Goal: Information Seeking & Learning: Learn about a topic

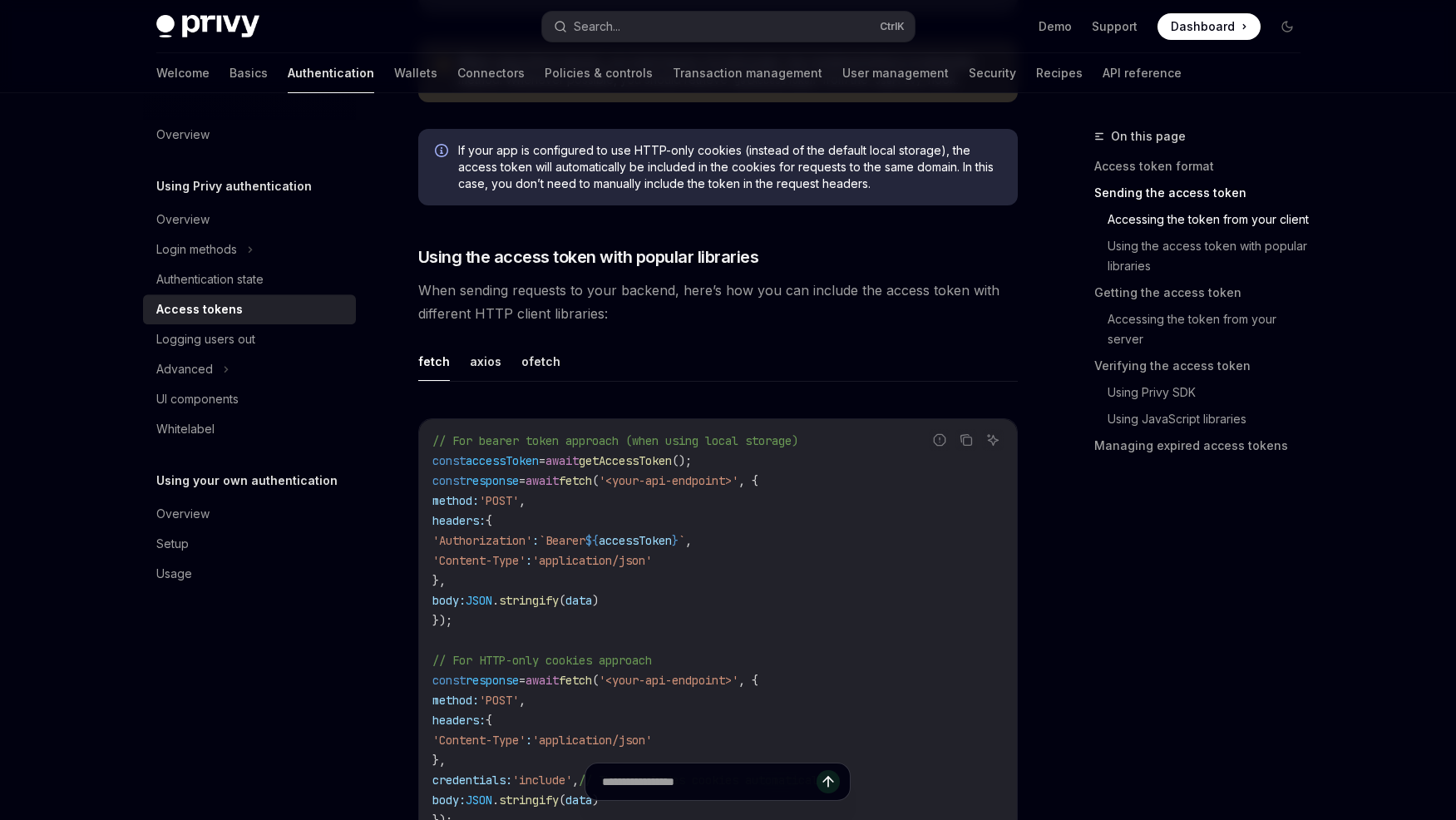
scroll to position [1273, 0]
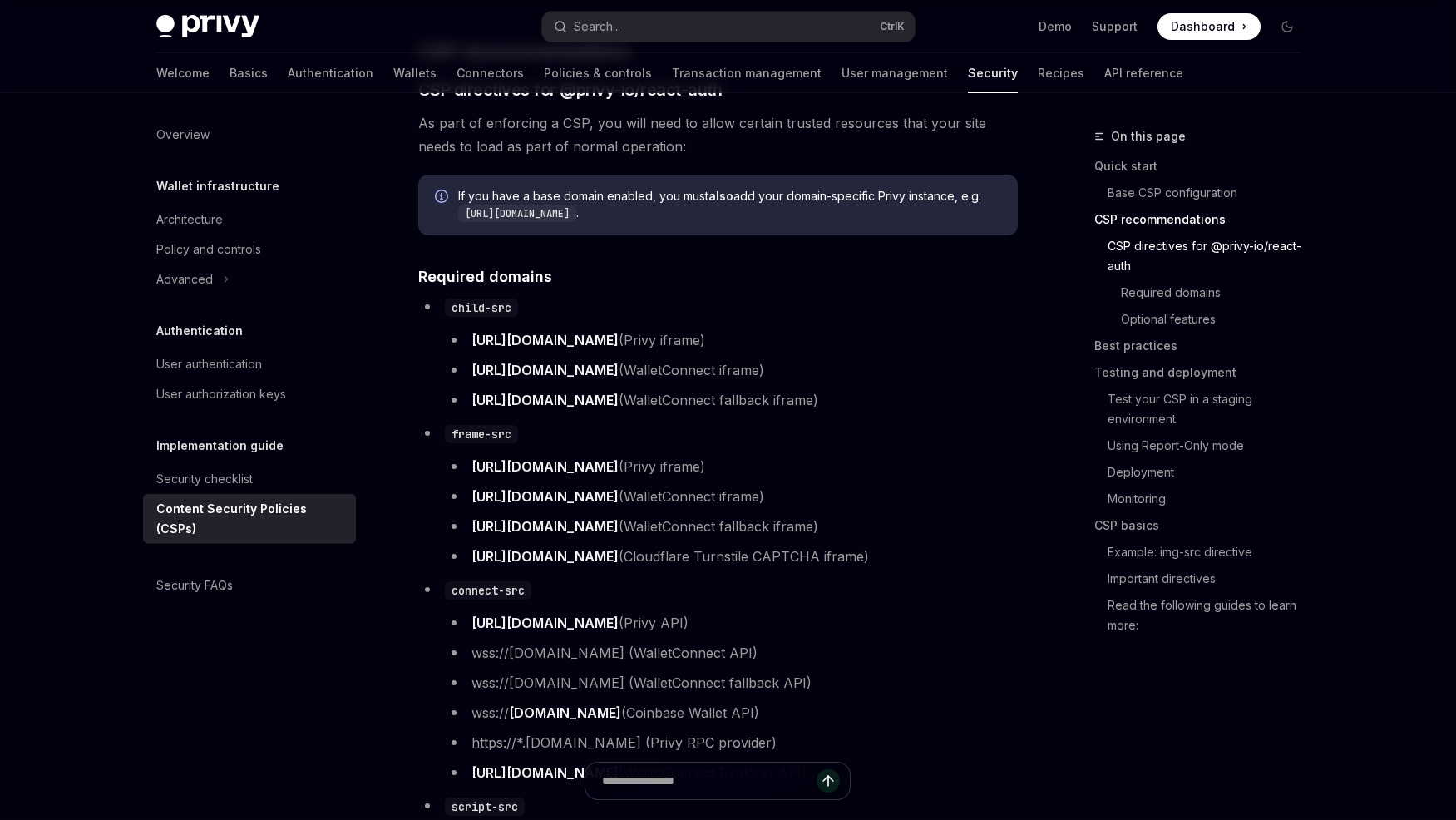
scroll to position [1018, 0]
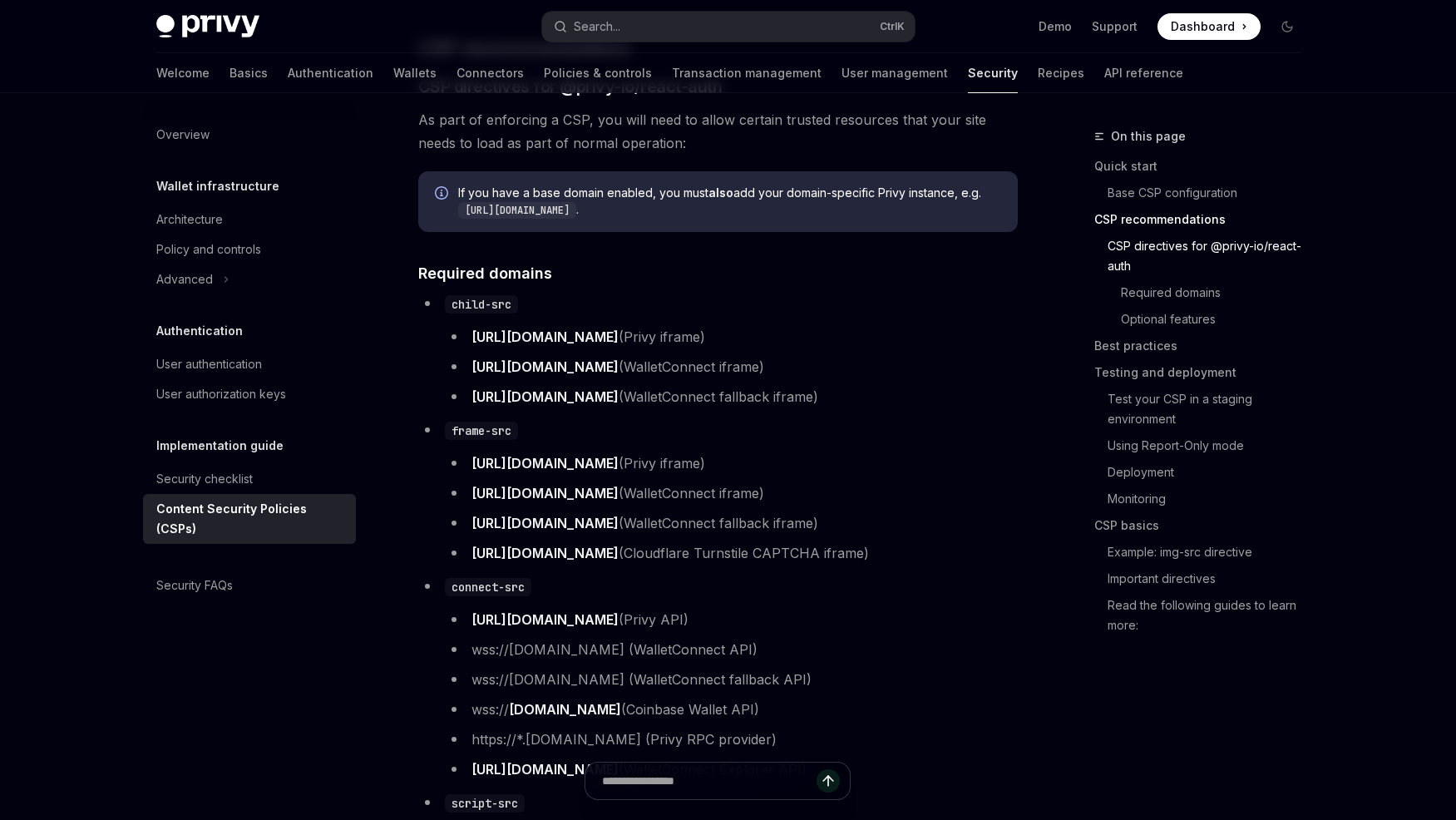
click at [1132, 713] on div "On this page Quick start Base CSP configuration CSP recommendations CSP directi…" at bounding box center [1187, 474] width 253 height 694
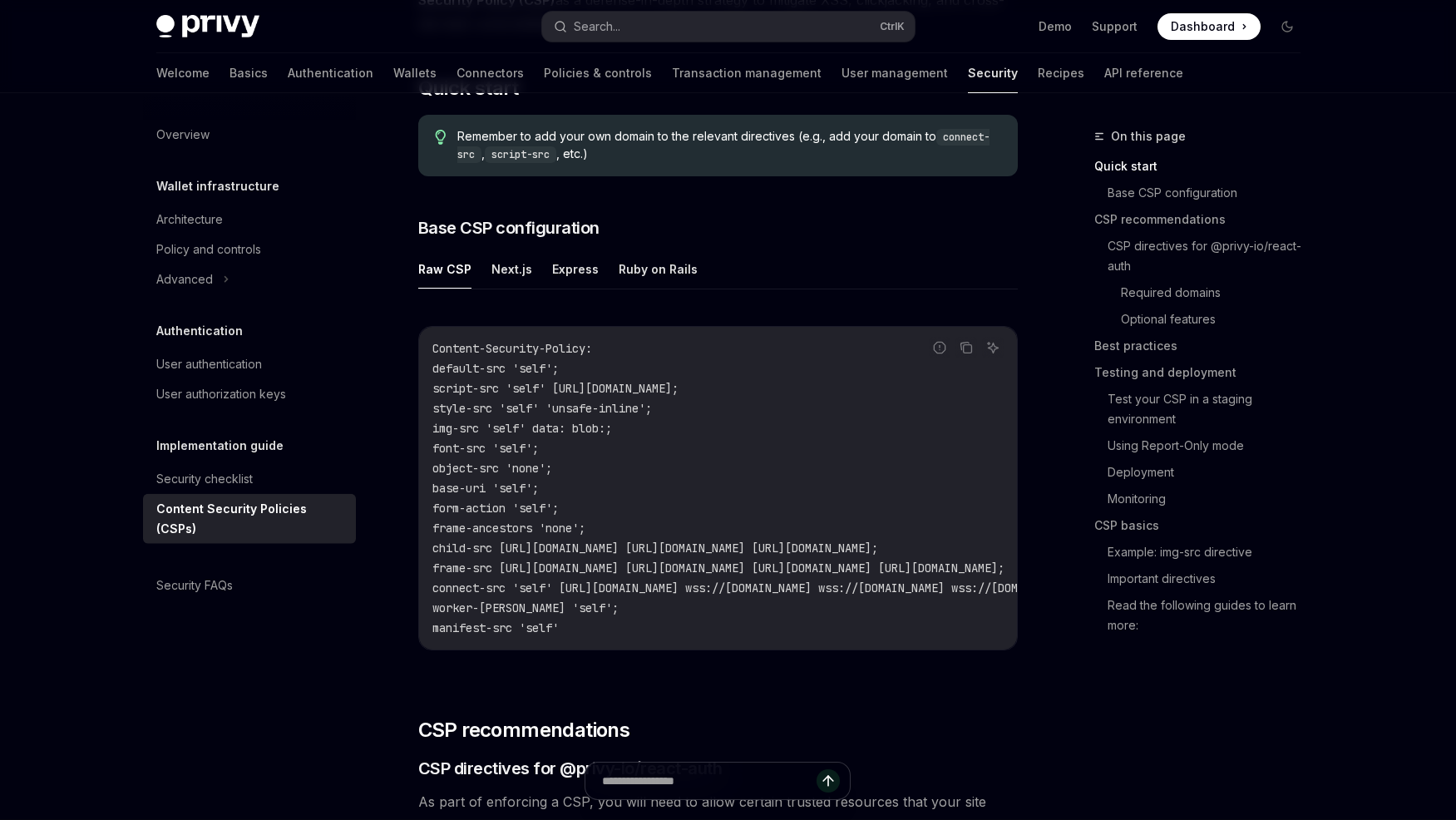
scroll to position [340, 0]
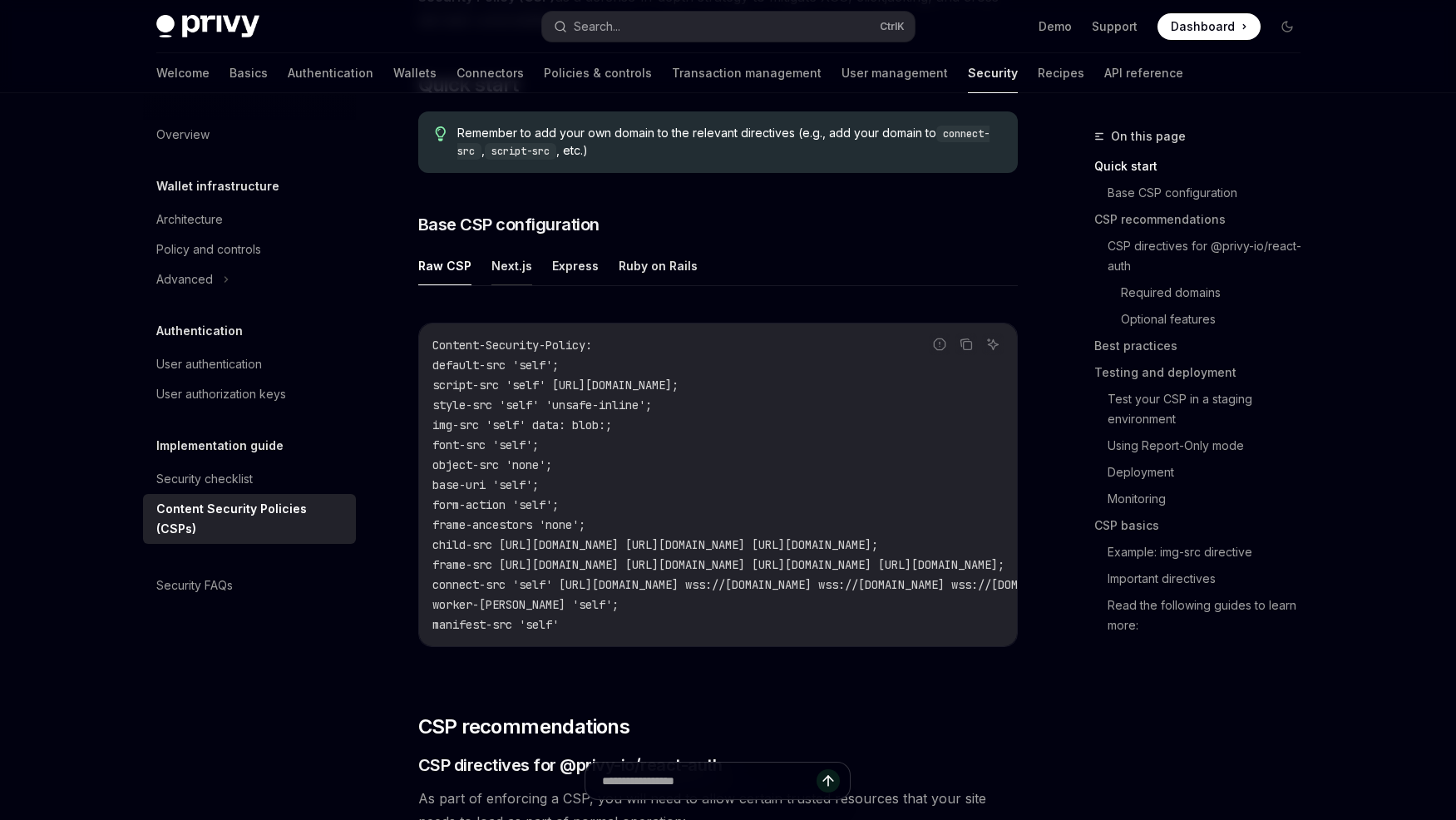
click at [505, 275] on button "Next.js" at bounding box center [512, 266] width 41 height 39
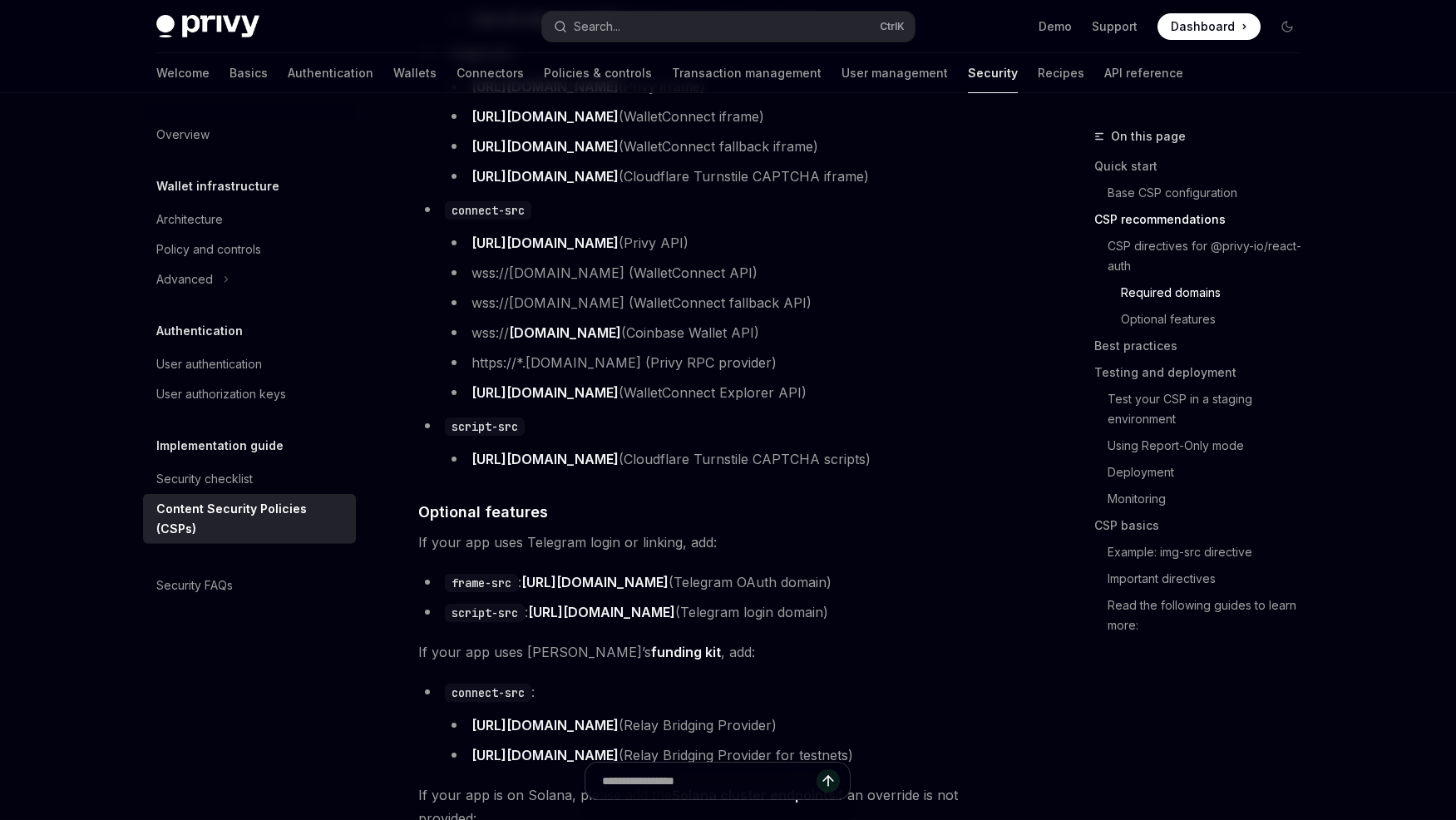
scroll to position [1697, 0]
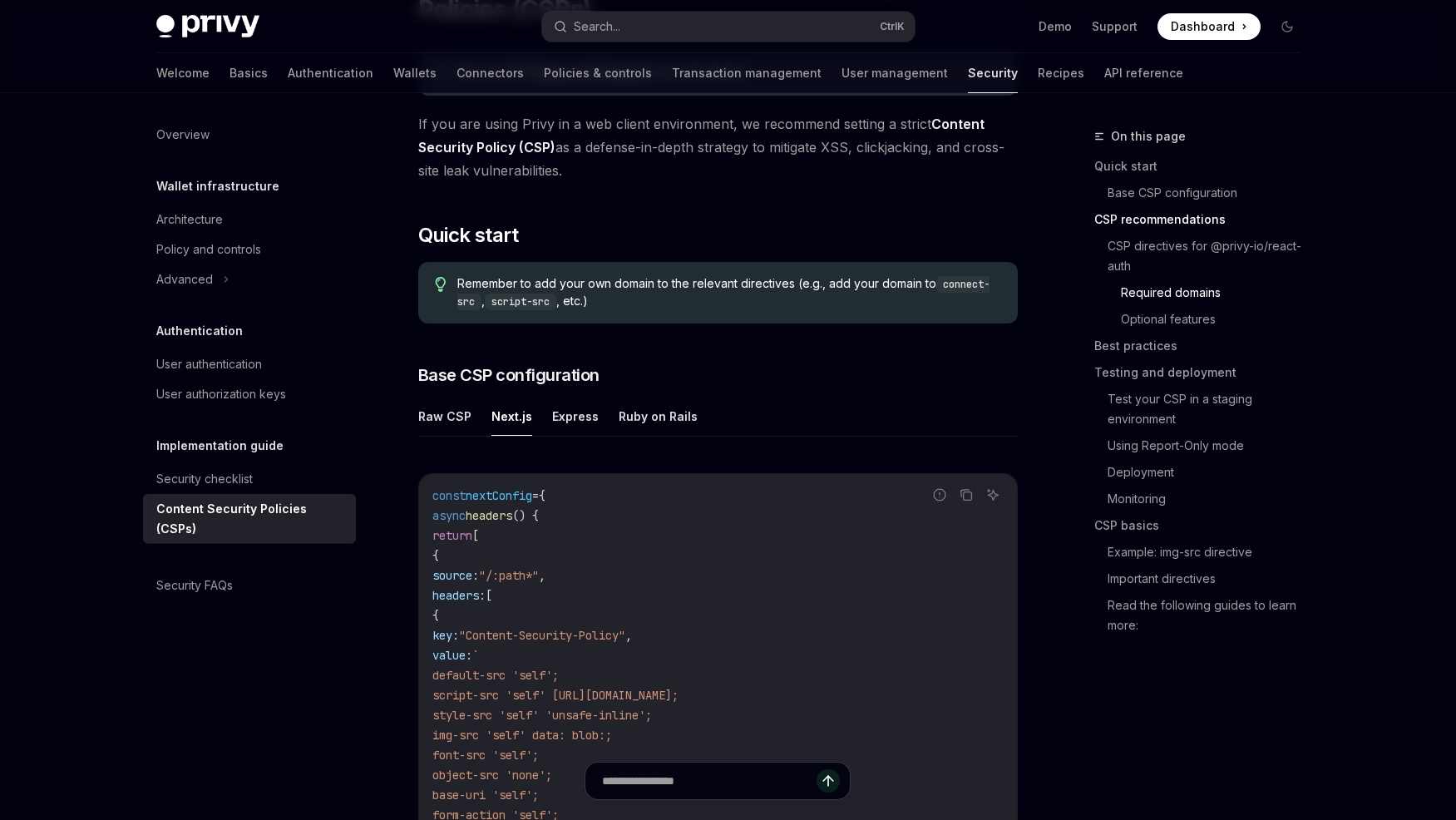
scroll to position [0, 0]
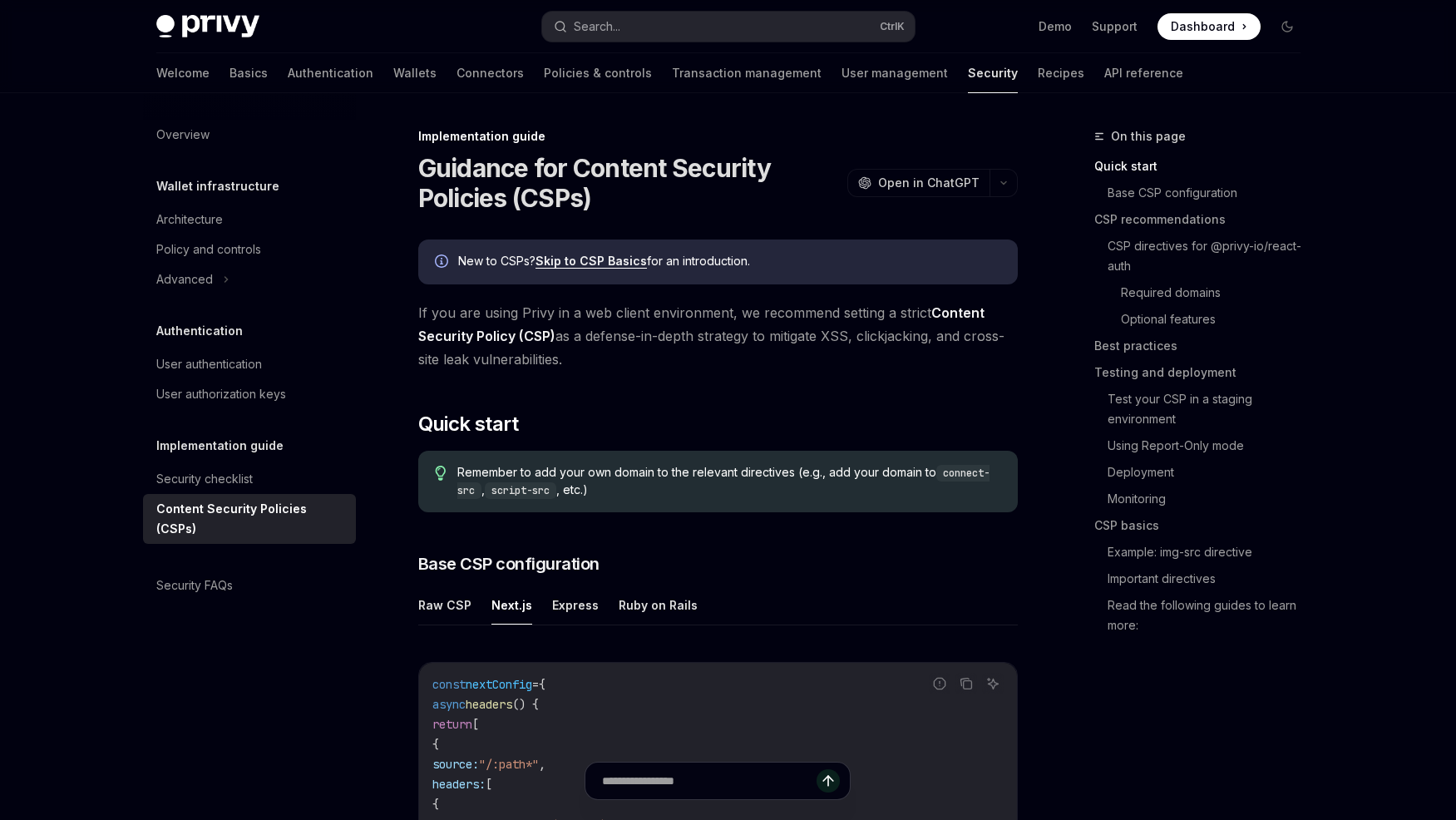
drag, startPoint x: 361, startPoint y: 633, endPoint x: 451, endPoint y: 185, distance: 457.0
click at [240, 475] on div "Security checklist" at bounding box center [204, 479] width 96 height 20
type textarea "*"
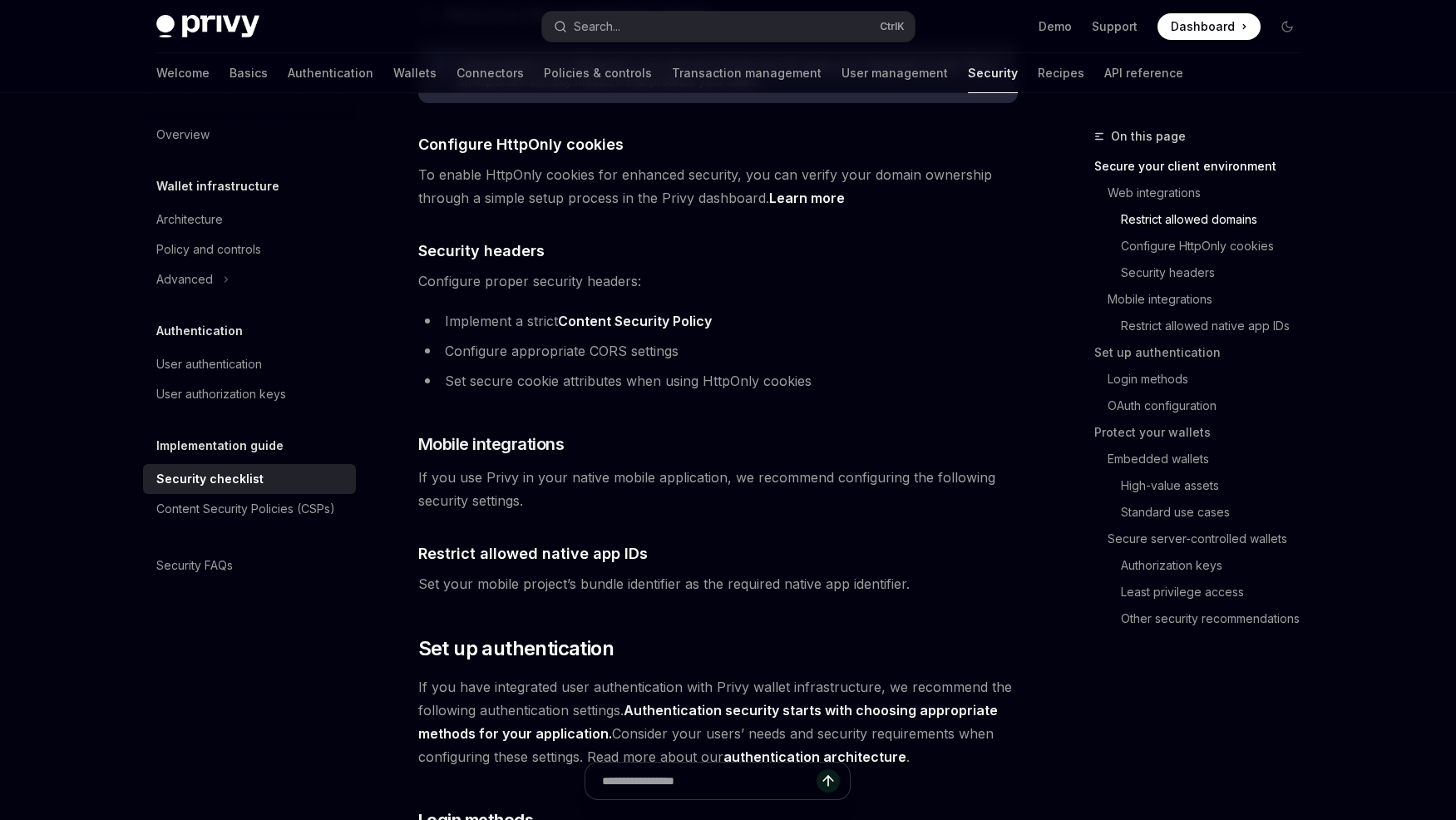
scroll to position [833, 0]
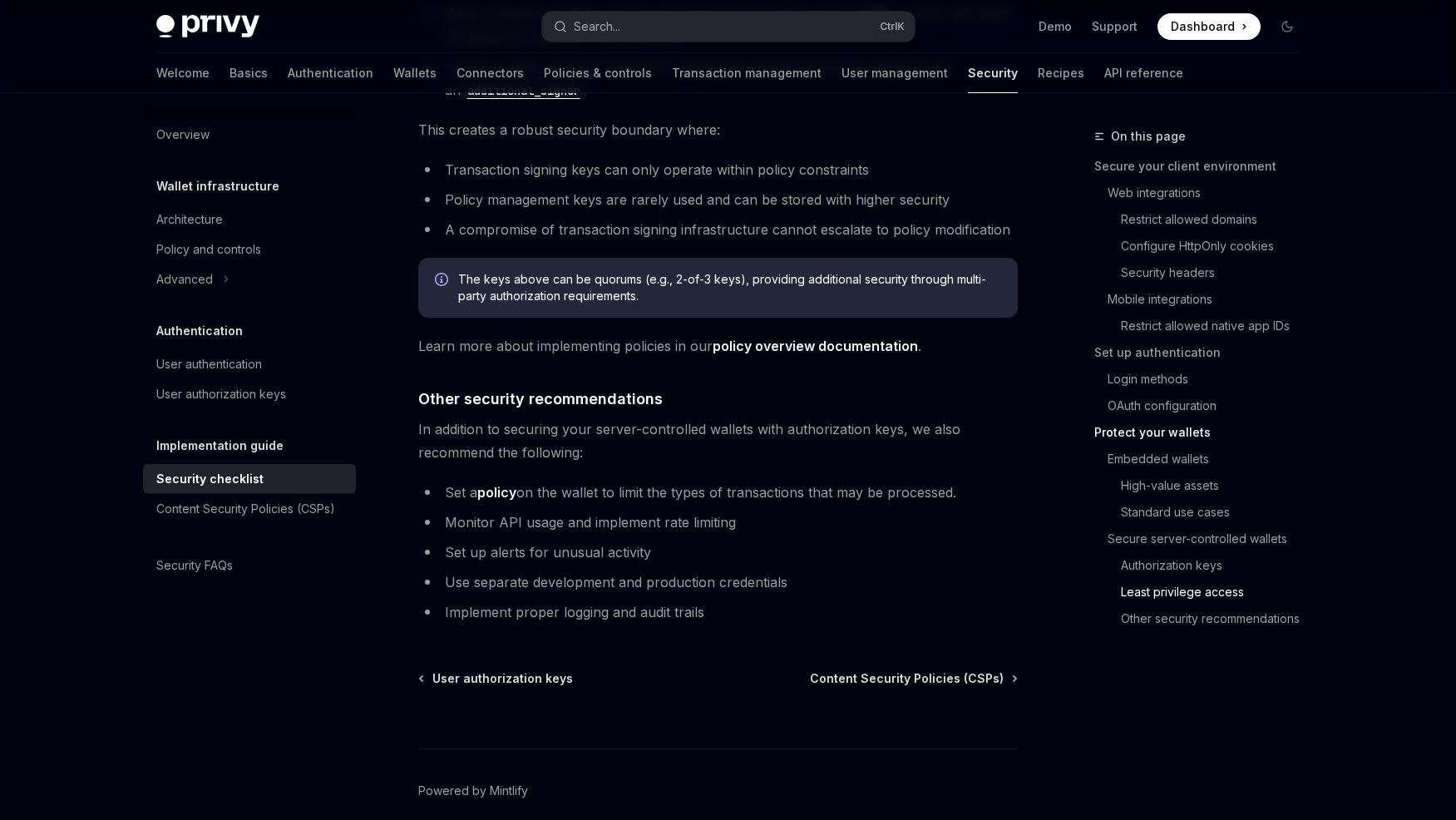
scroll to position [3719, 0]
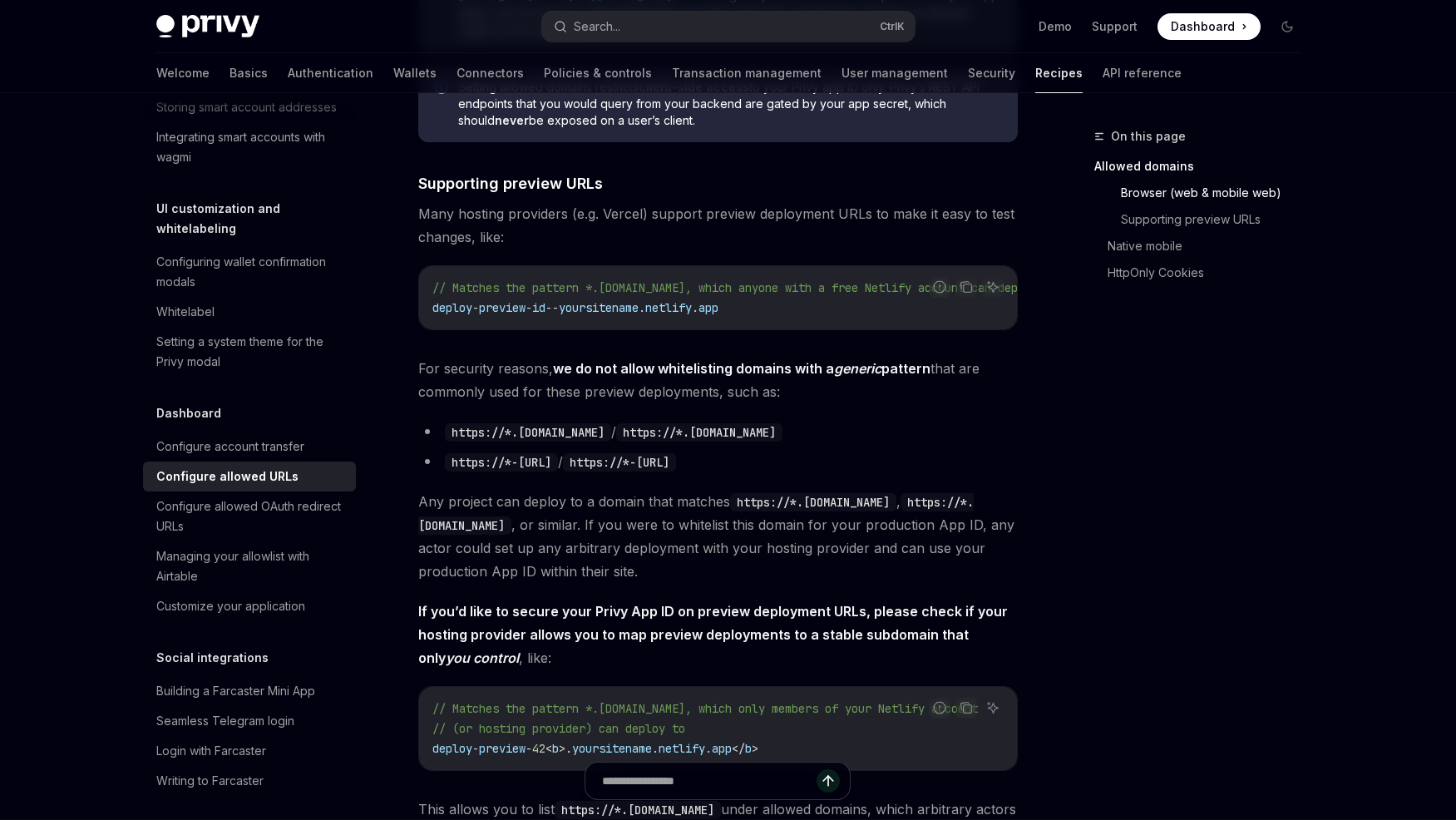
scroll to position [934, 0]
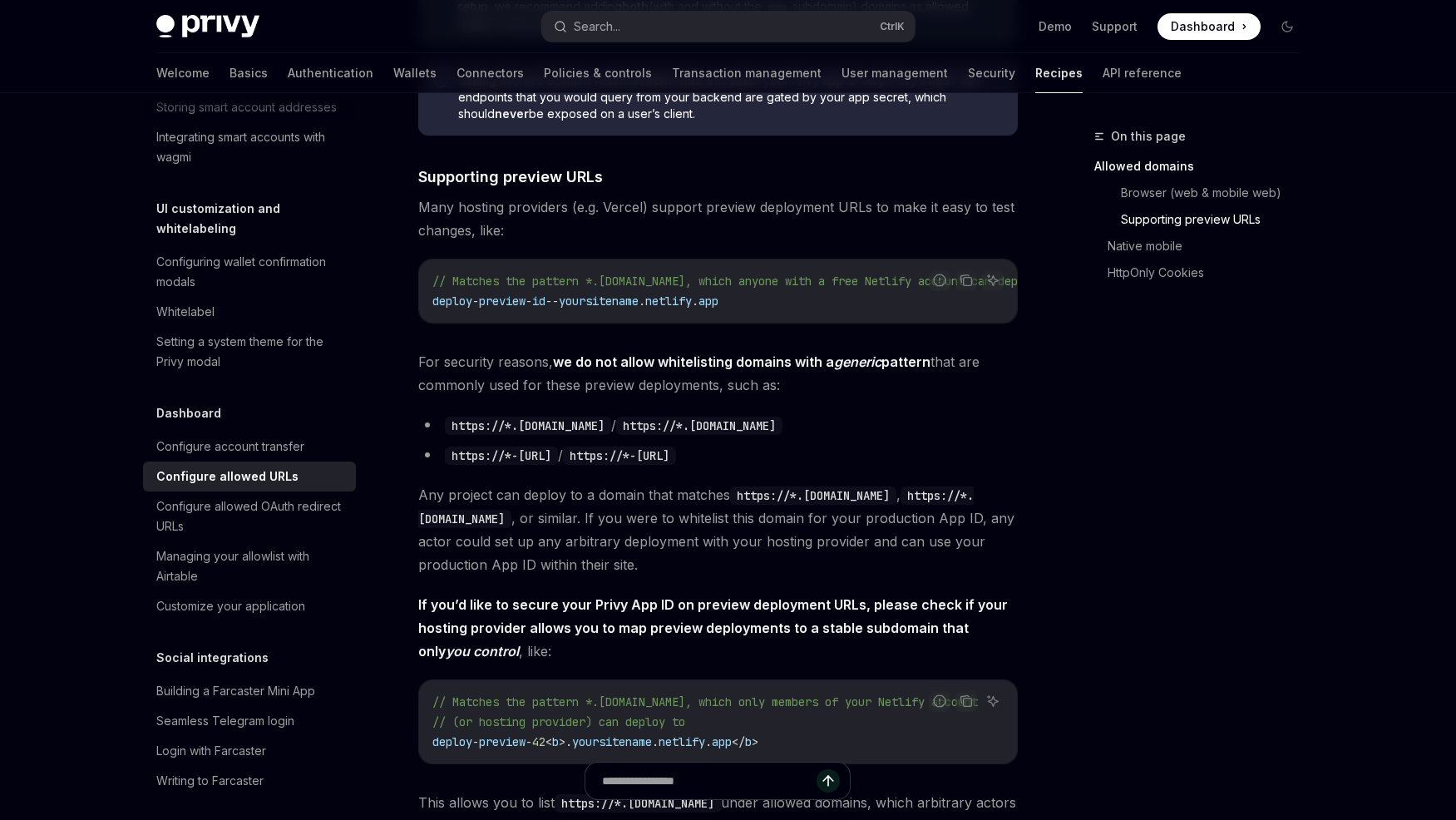
click at [1063, 548] on div "On this page Allowed domains Browser (web & mobile web) Supporting preview URLs…" at bounding box center [1187, 474] width 253 height 694
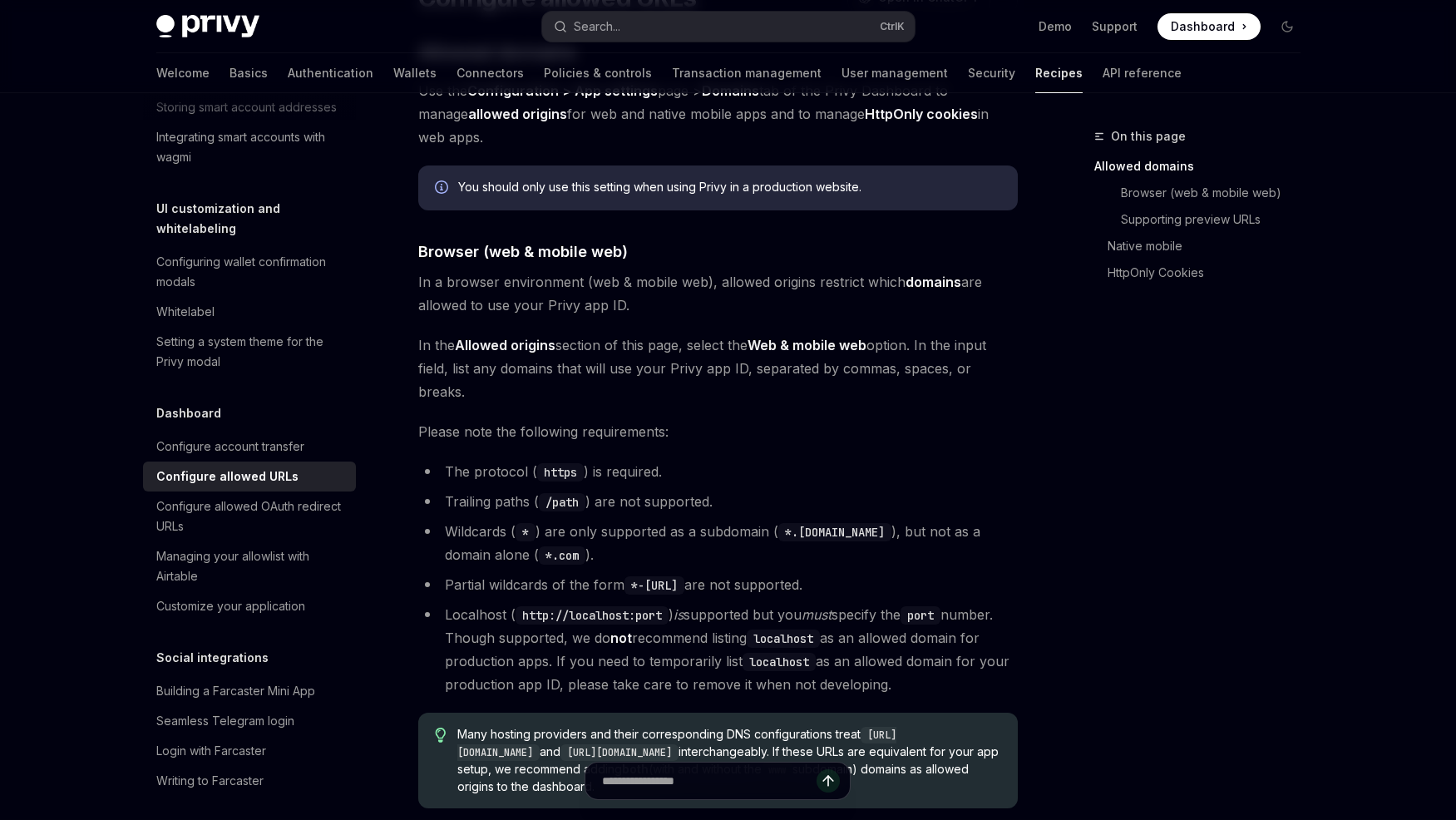
scroll to position [169, 0]
click at [1145, 190] on link "Browser (web & mobile web)" at bounding box center [1217, 193] width 193 height 27
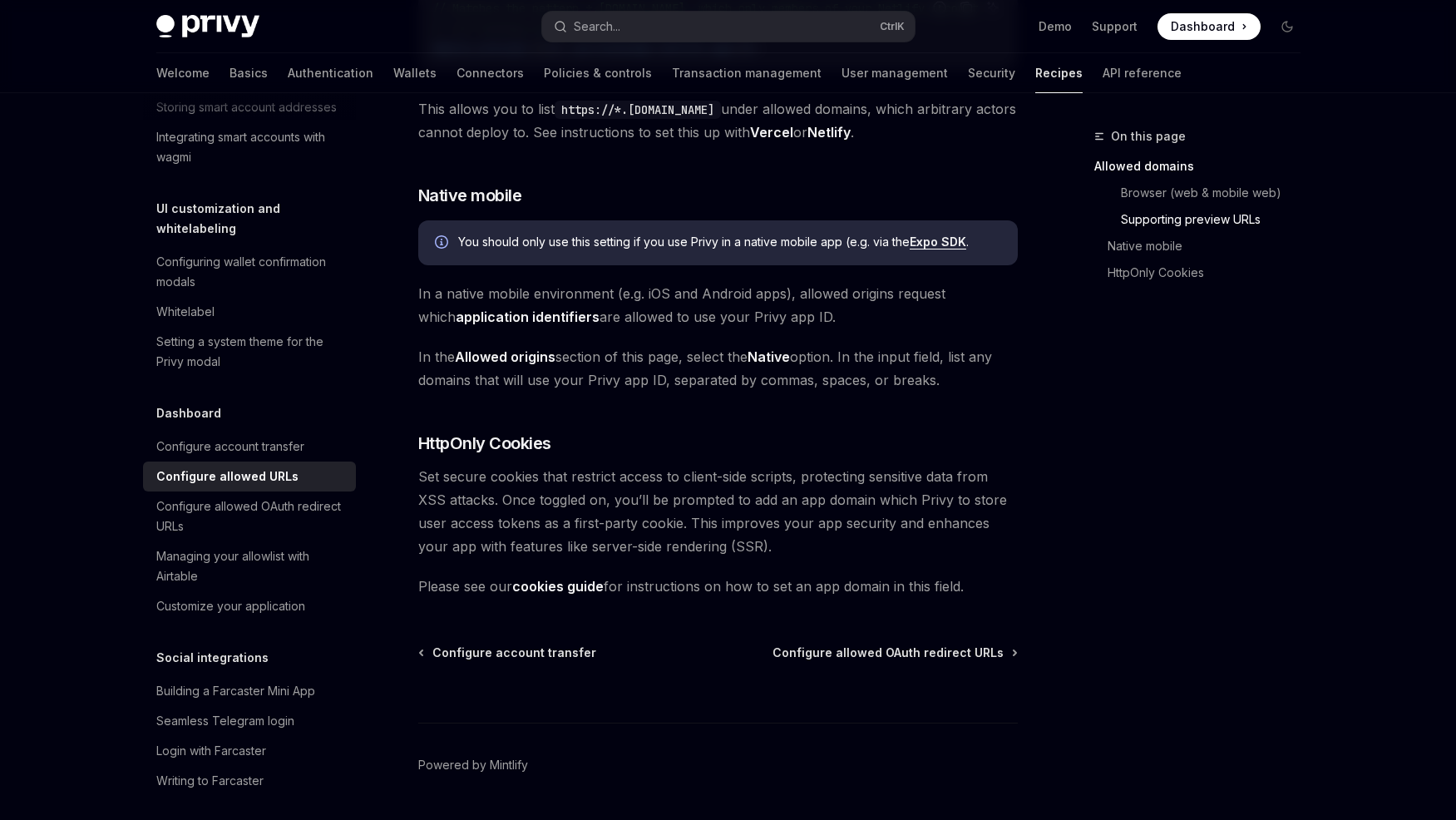
scroll to position [1629, 0]
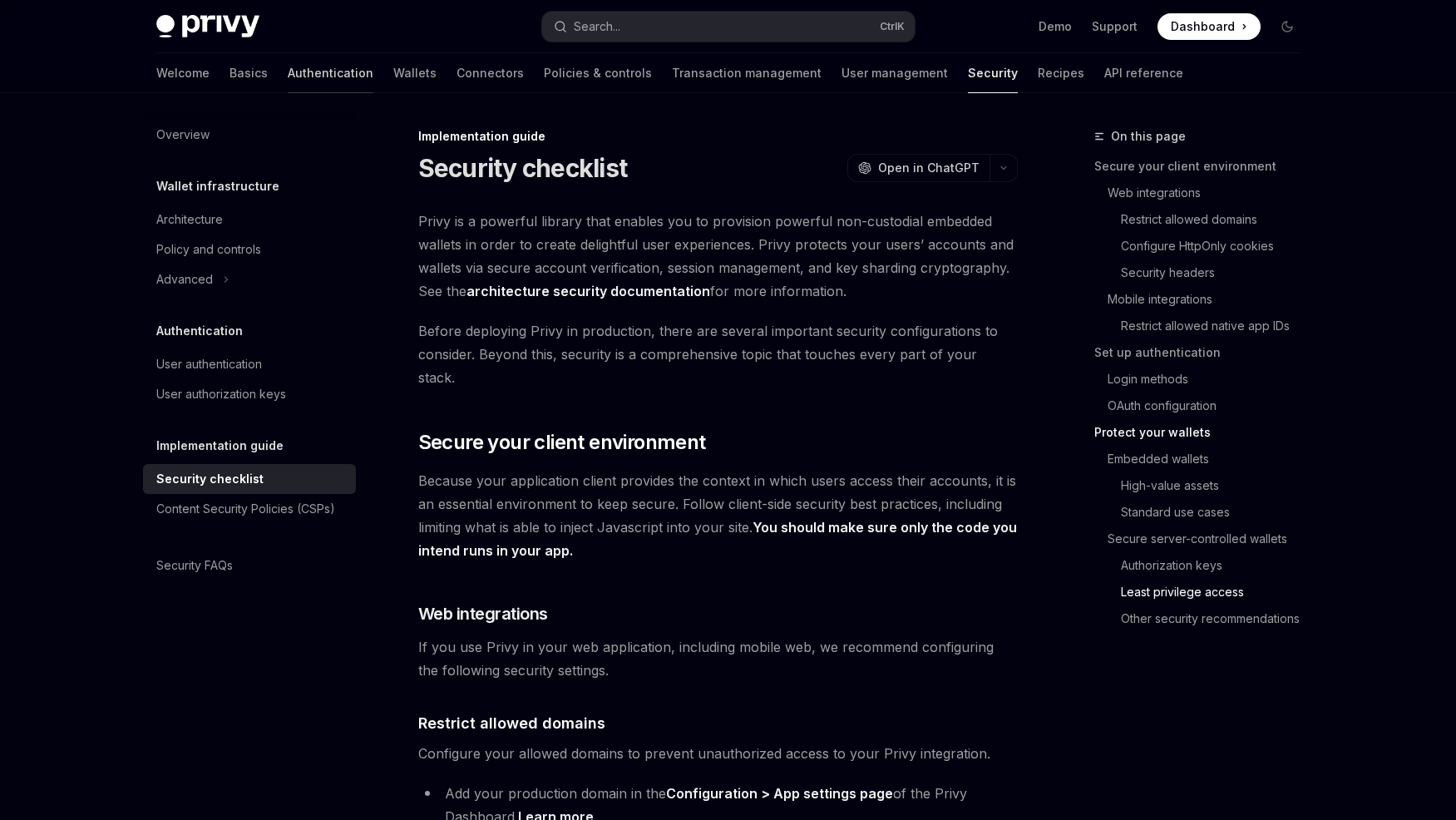
scroll to position [3719, 0]
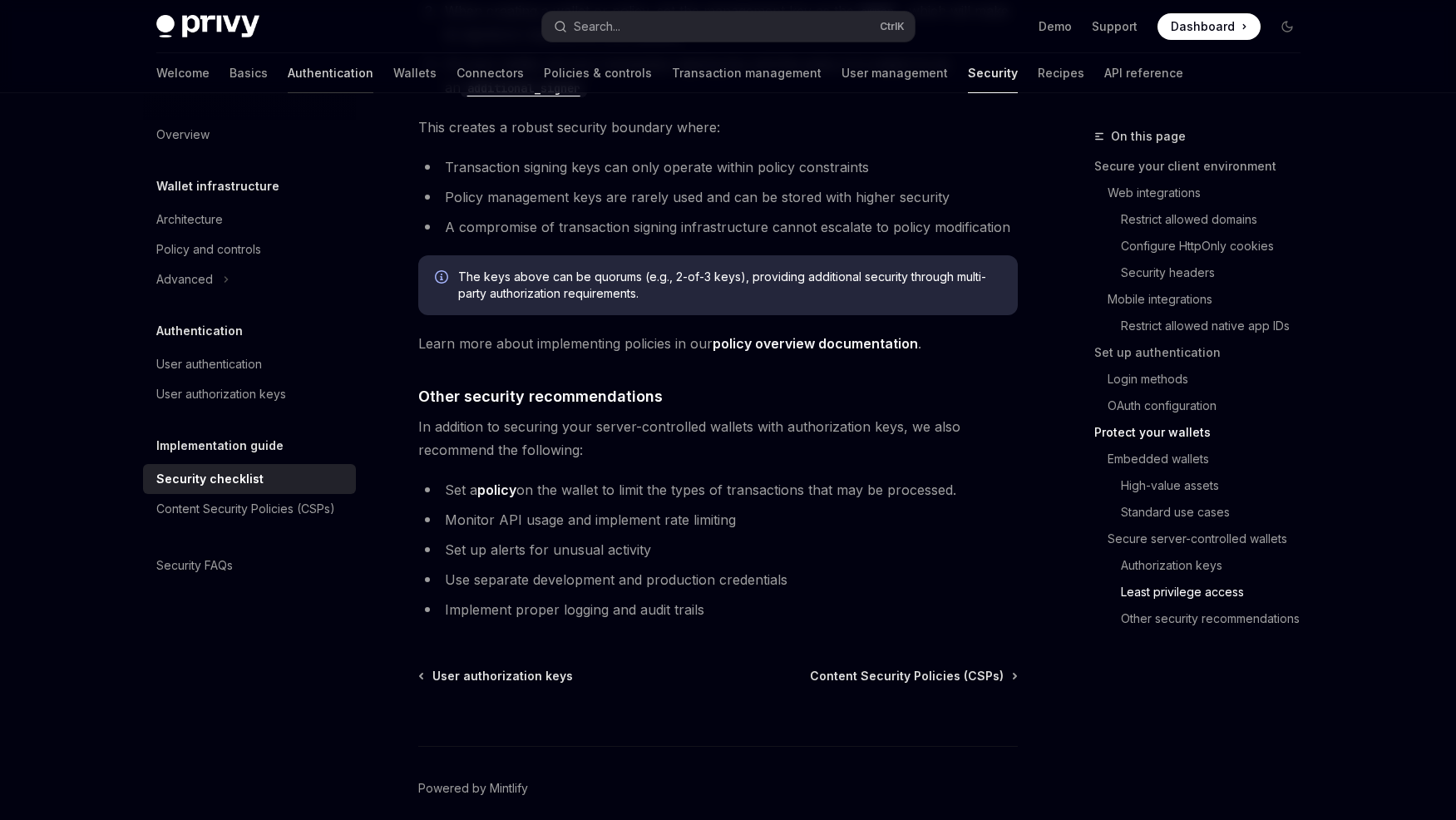
click at [288, 69] on link "Authentication" at bounding box center [330, 73] width 86 height 40
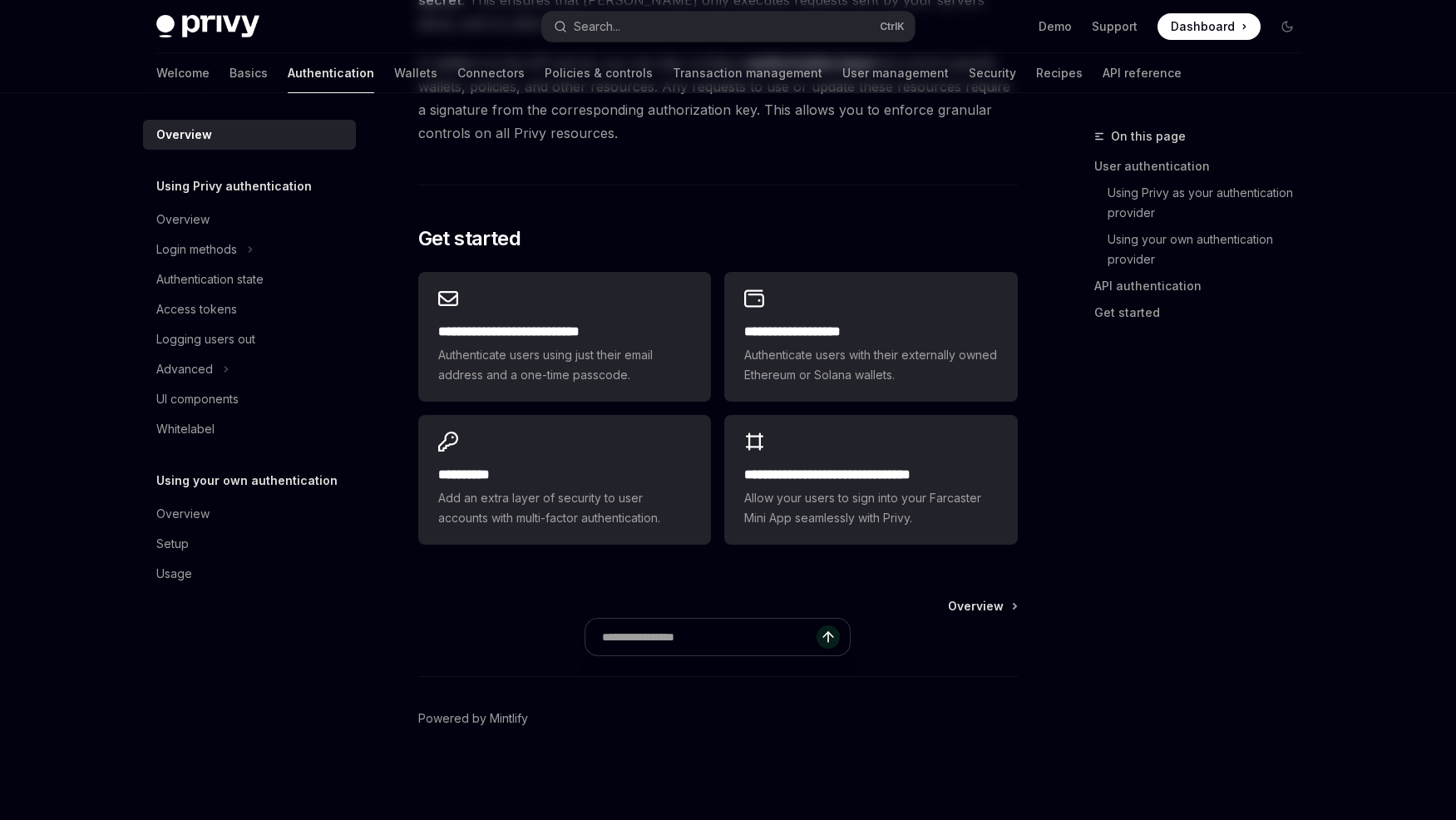
type textarea "*"
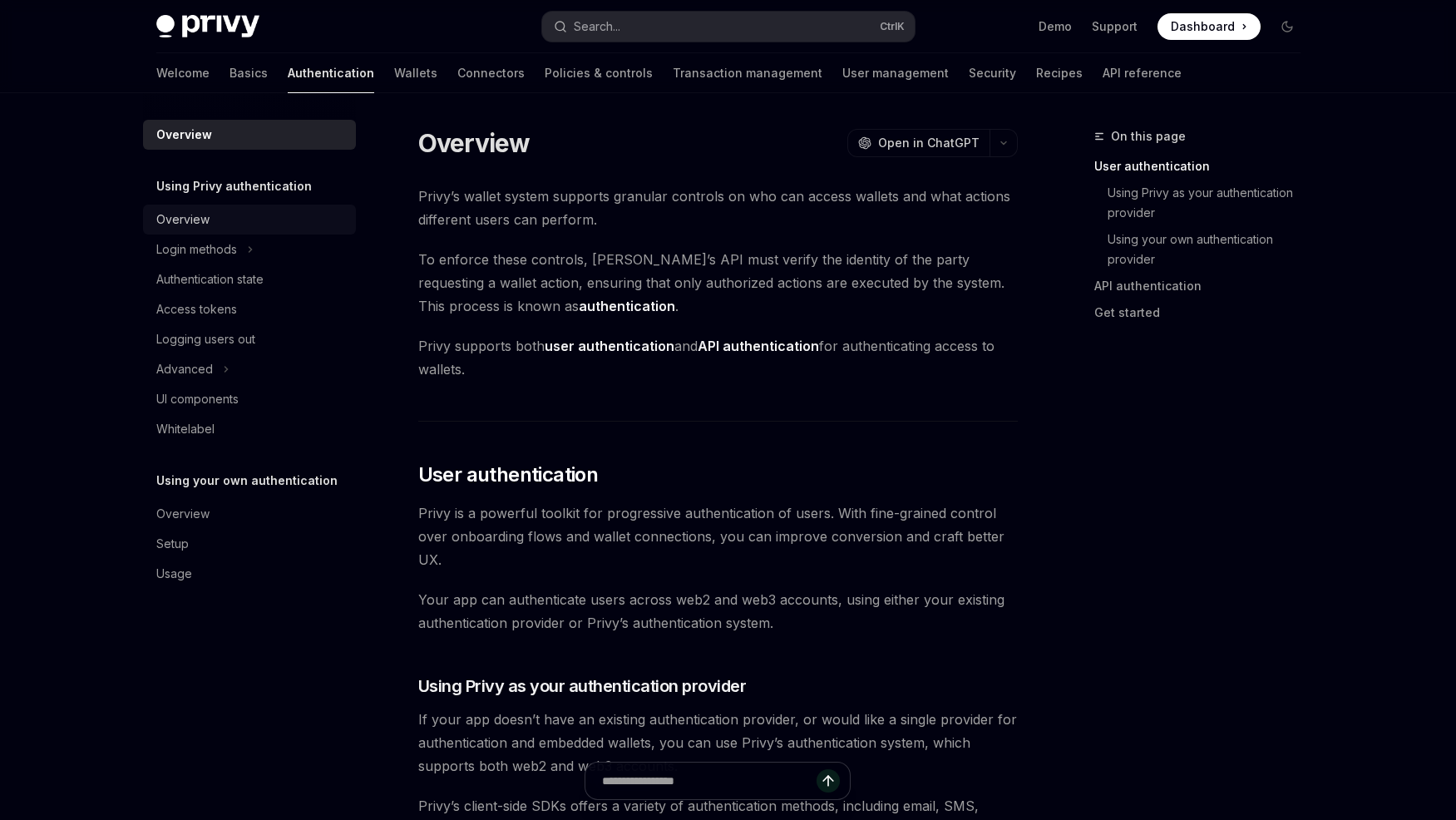
click at [195, 232] on link "Overview" at bounding box center [250, 219] width 213 height 30
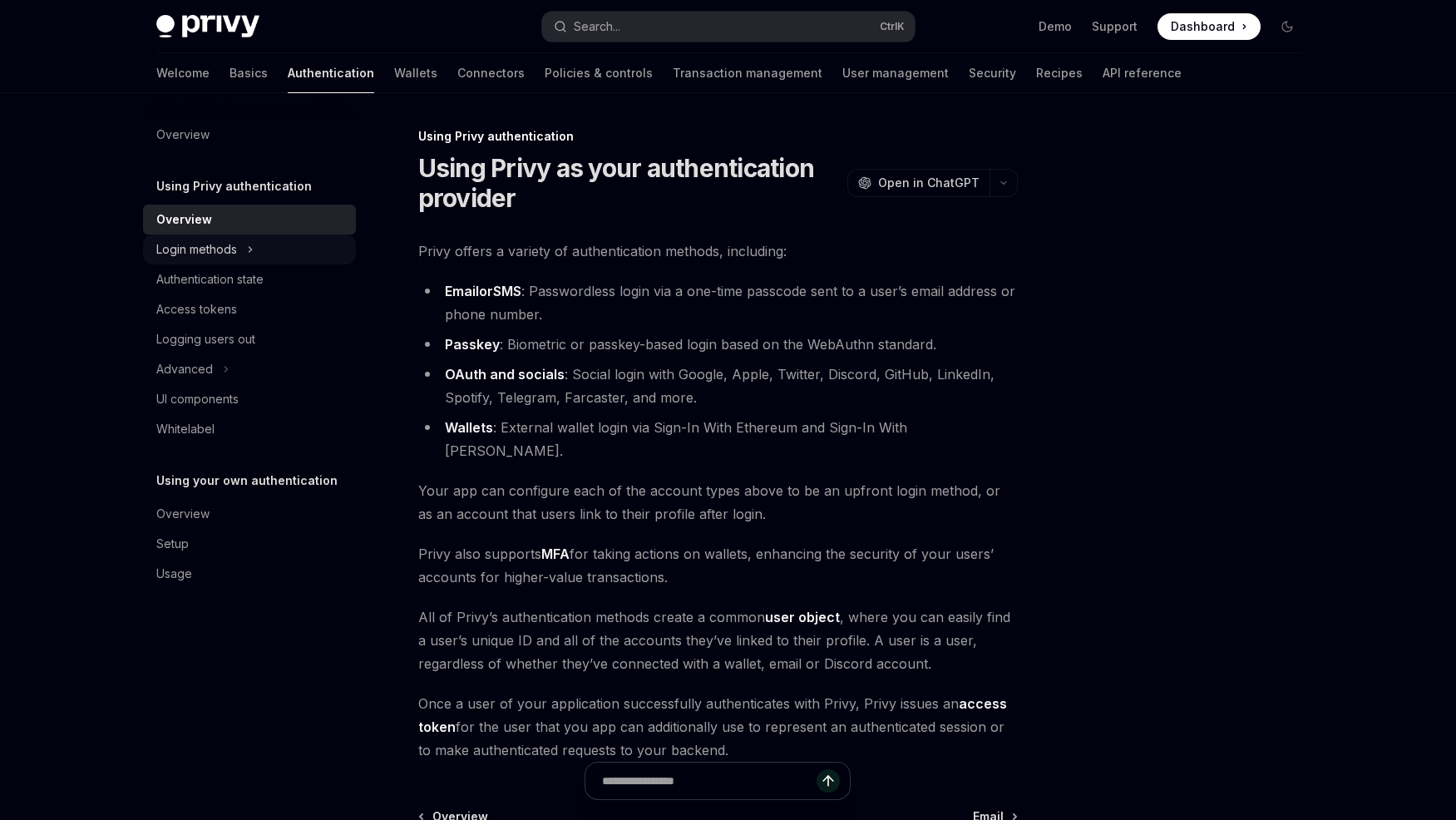
click at [221, 262] on div "Login methods" at bounding box center [250, 250] width 213 height 30
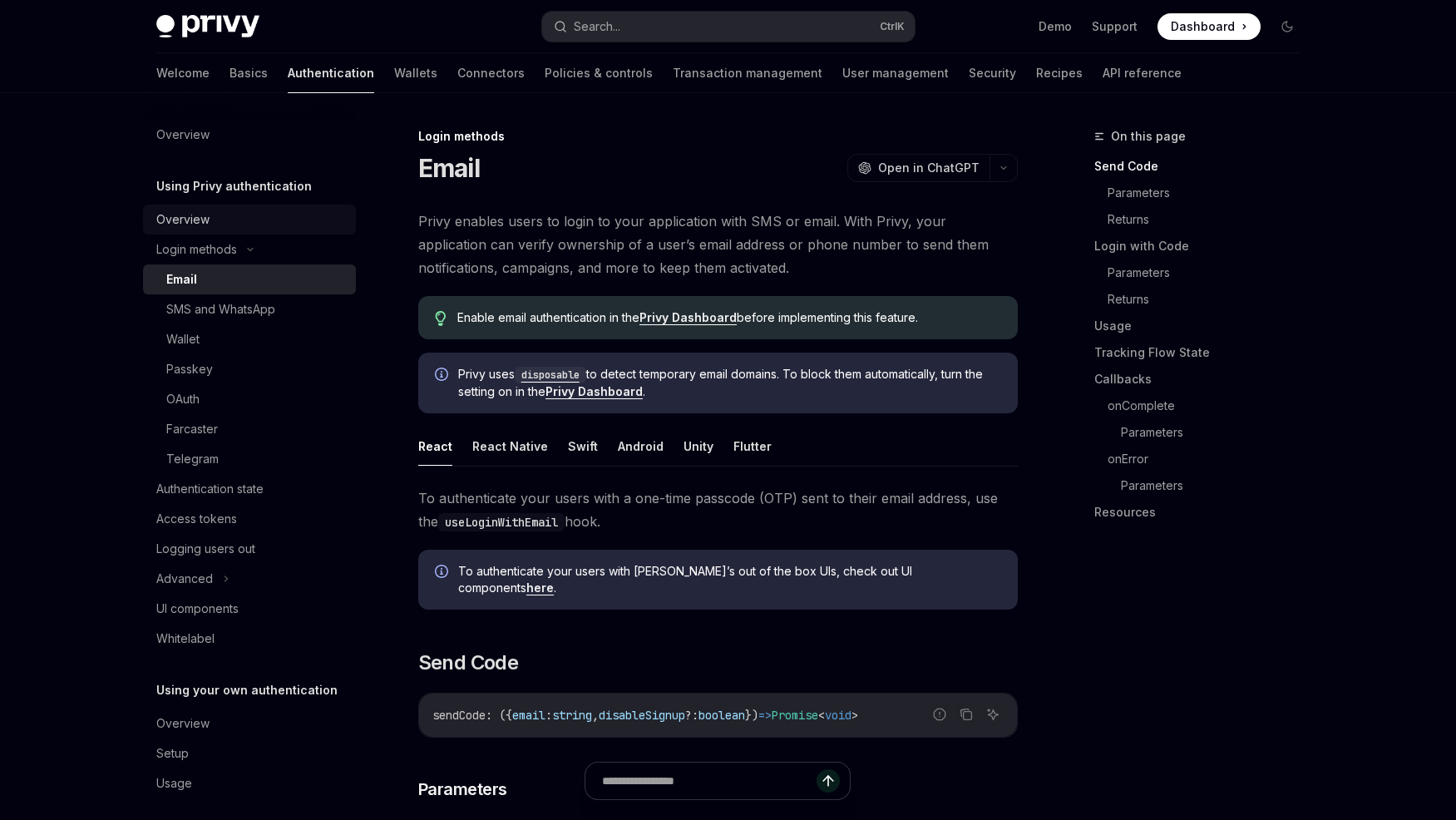
click at [211, 219] on div "Overview" at bounding box center [251, 220] width 190 height 20
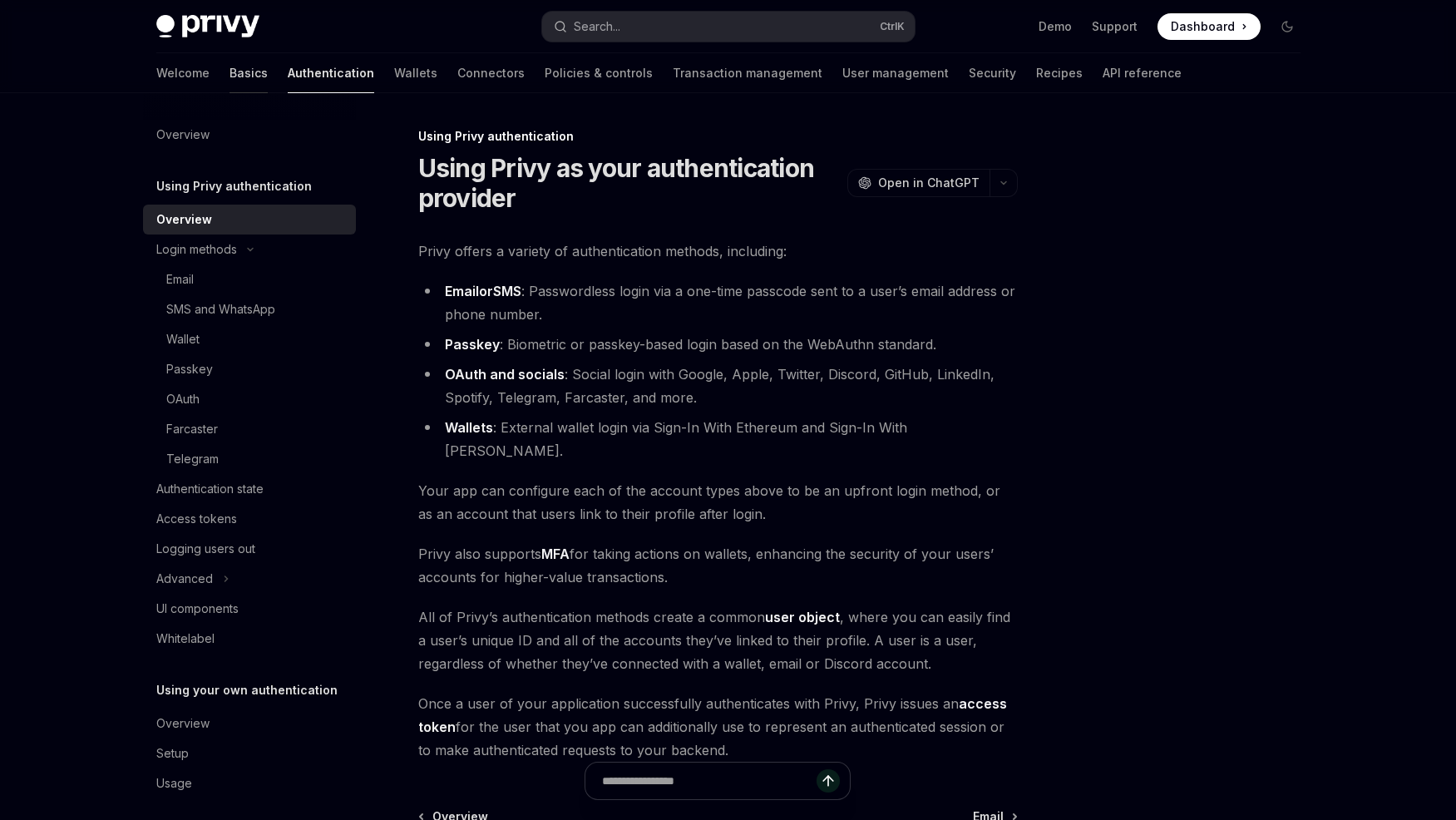
click at [229, 68] on link "Basics" at bounding box center [248, 73] width 38 height 40
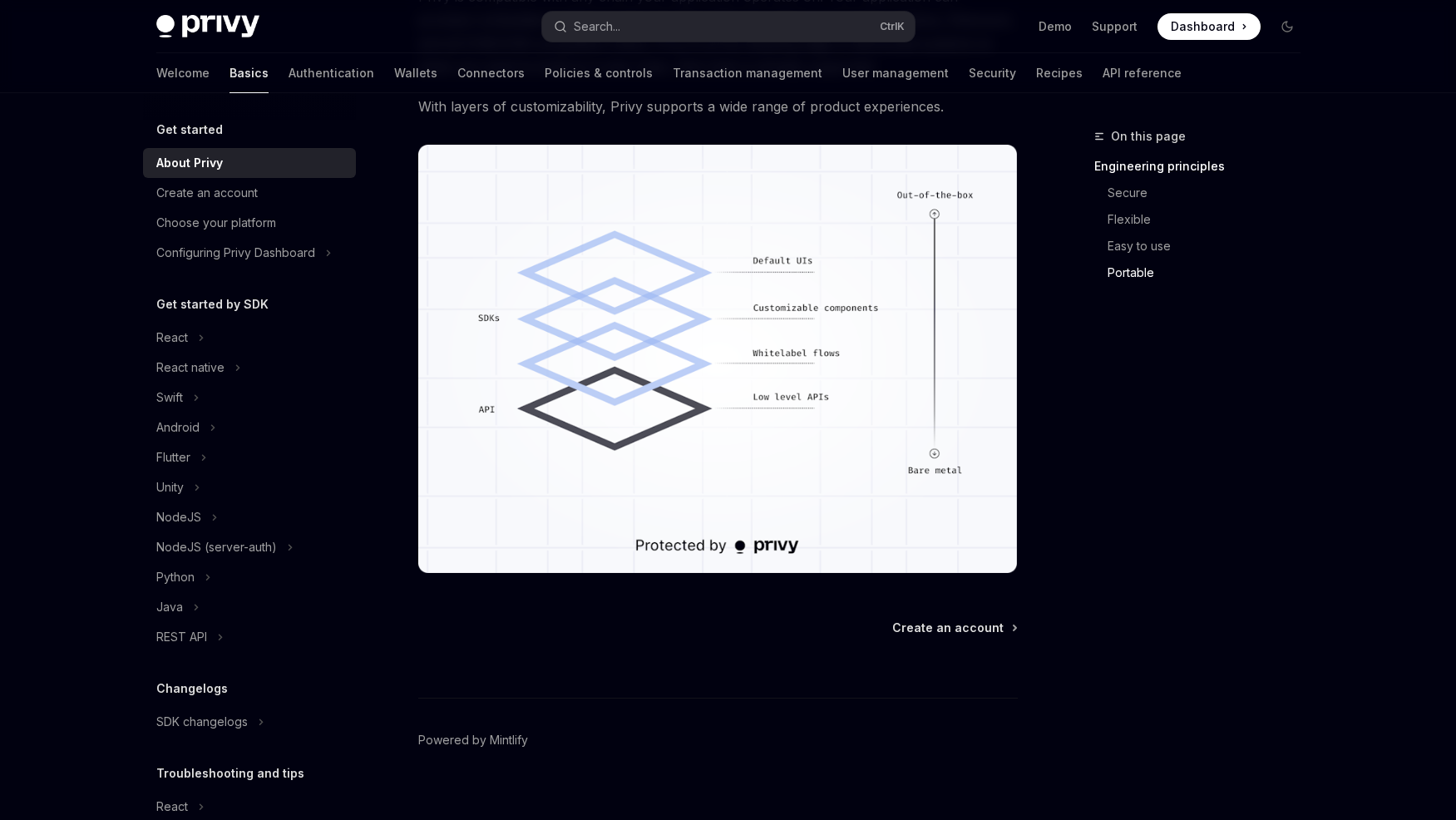
scroll to position [1358, 0]
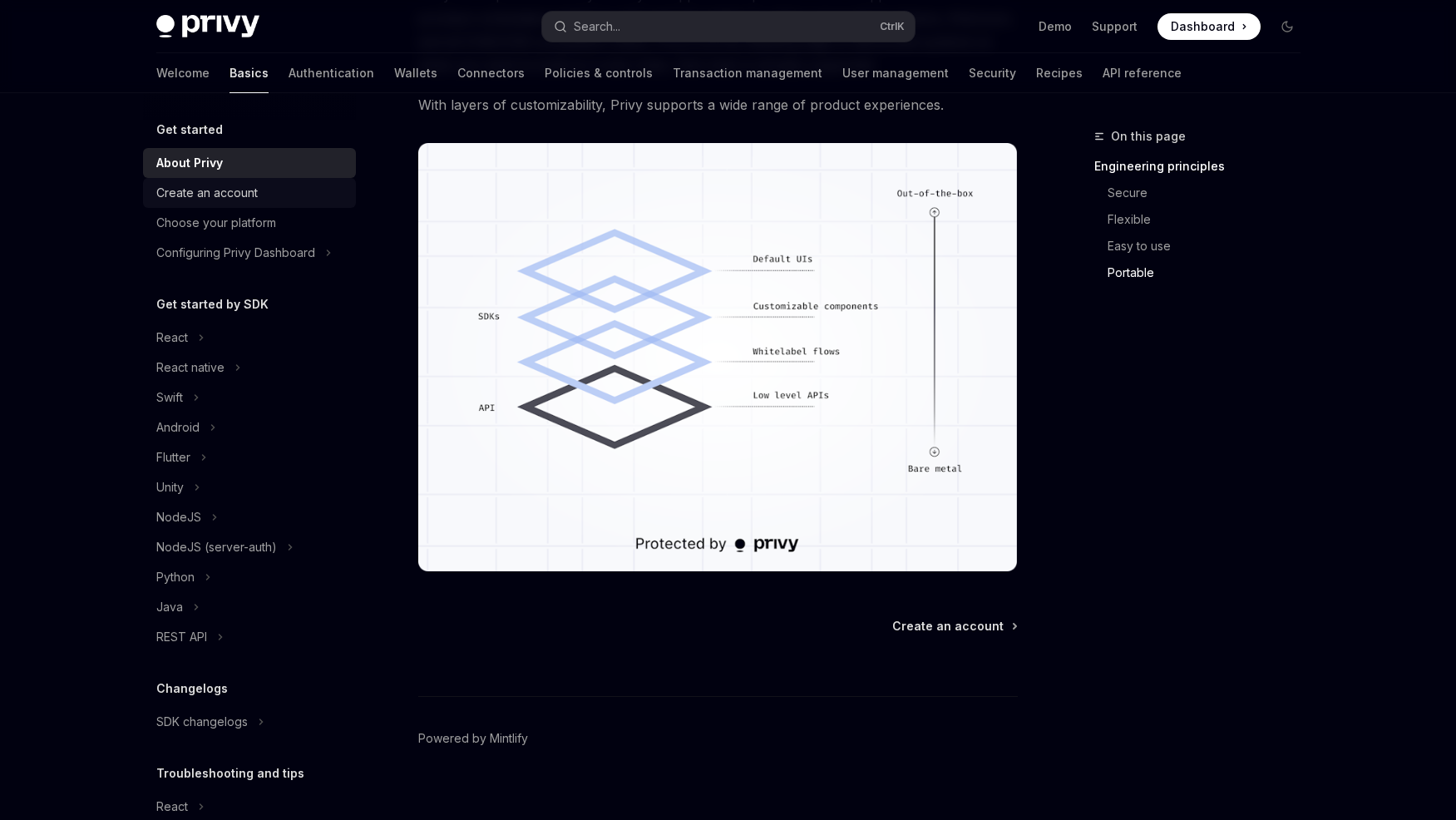
click at [240, 193] on div "Create an account" at bounding box center [207, 193] width 102 height 20
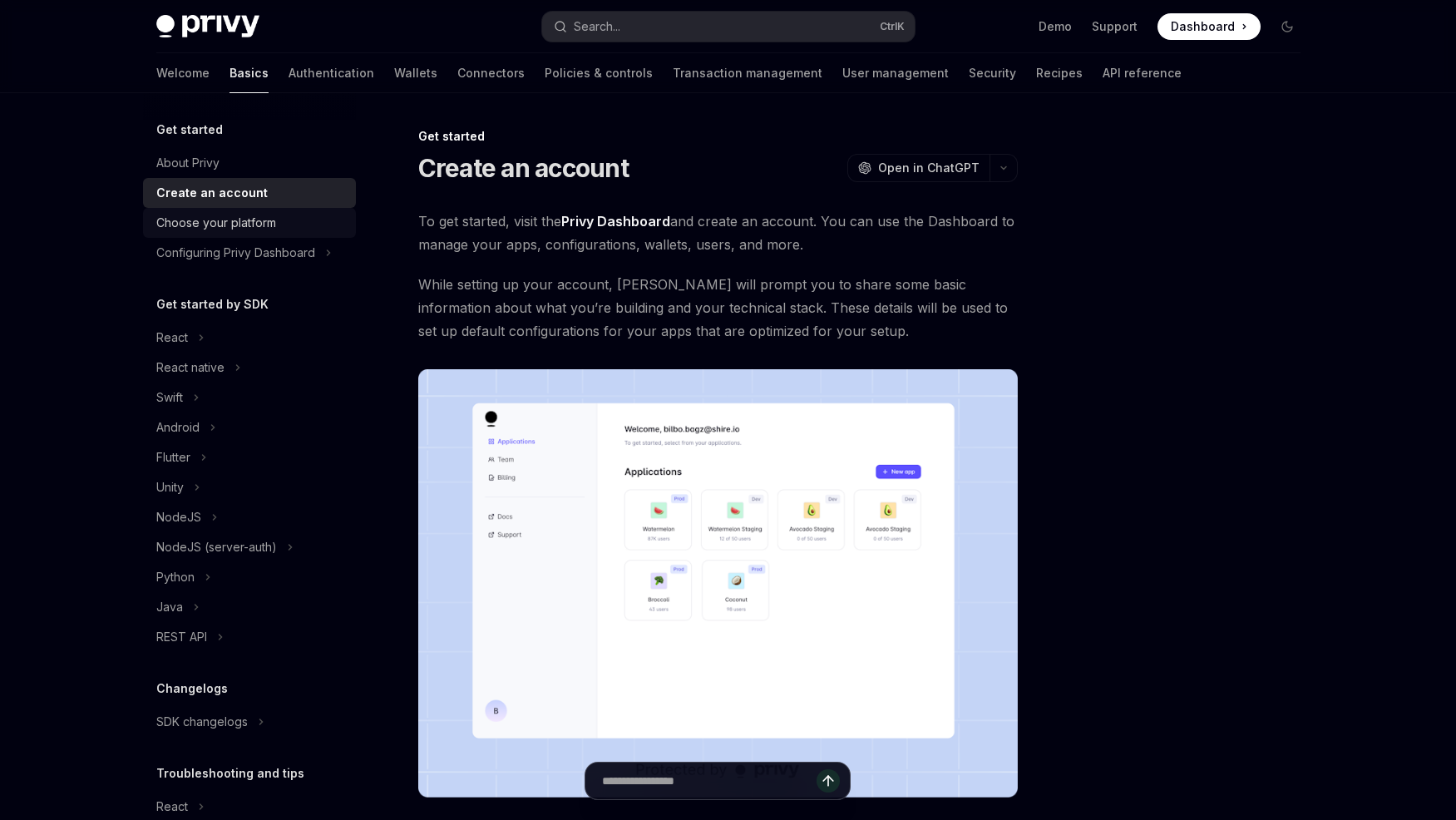
click at [247, 223] on div "Choose your platform" at bounding box center [216, 223] width 119 height 20
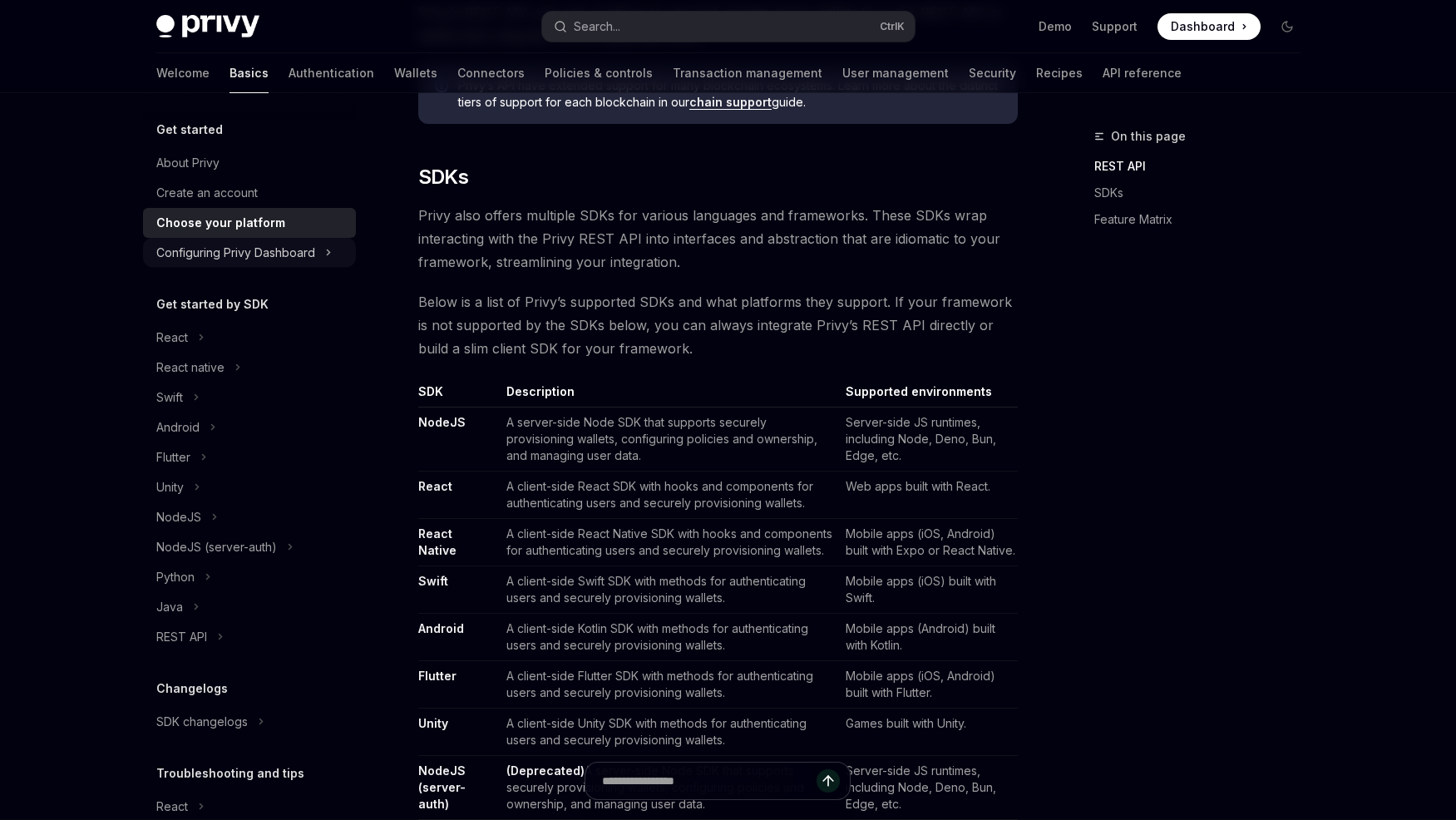
scroll to position [764, 0]
click at [241, 267] on div "Configuring Privy Dashboard" at bounding box center [250, 253] width 213 height 30
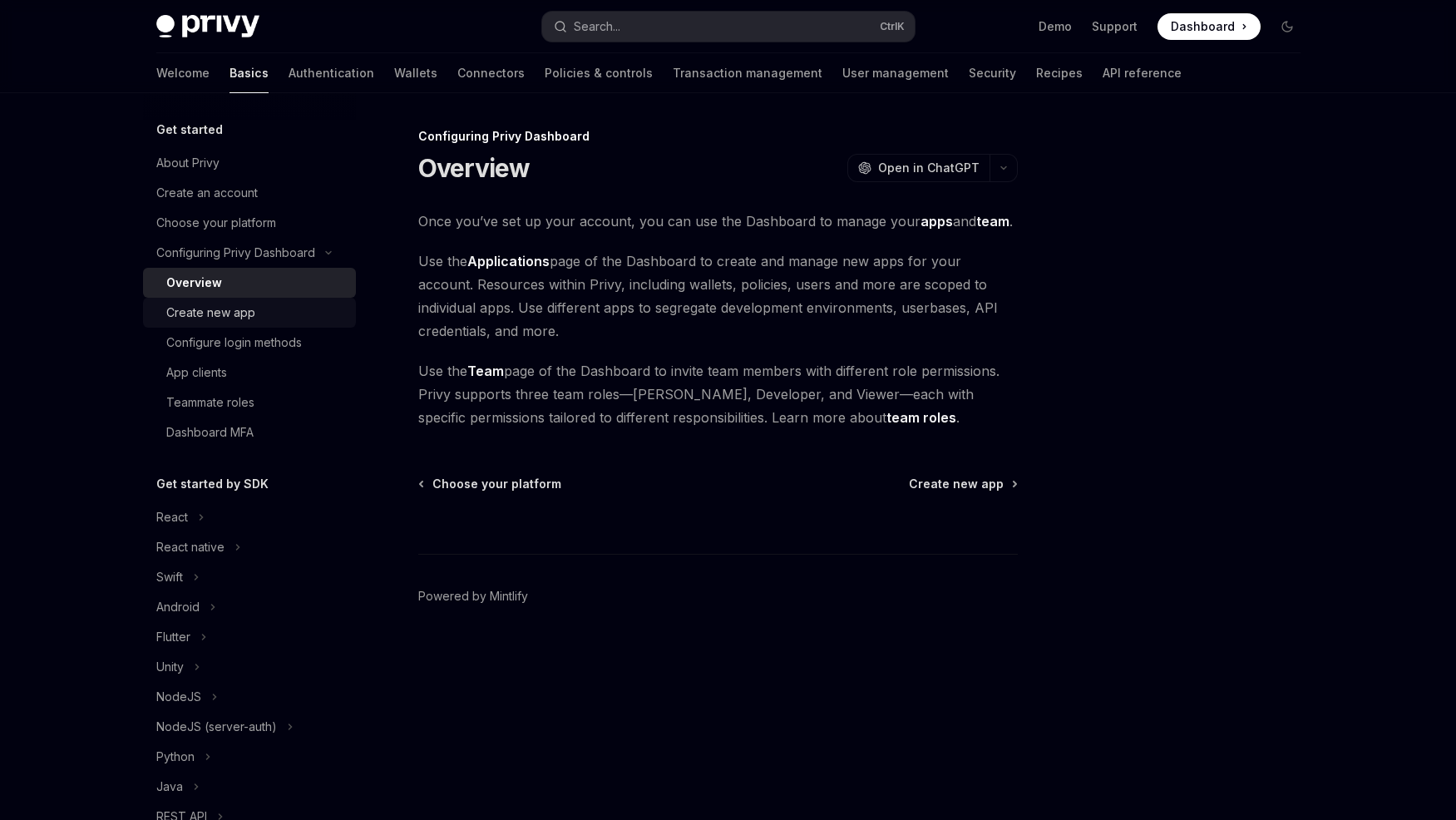
click at [220, 307] on div "Create new app" at bounding box center [211, 313] width 89 height 20
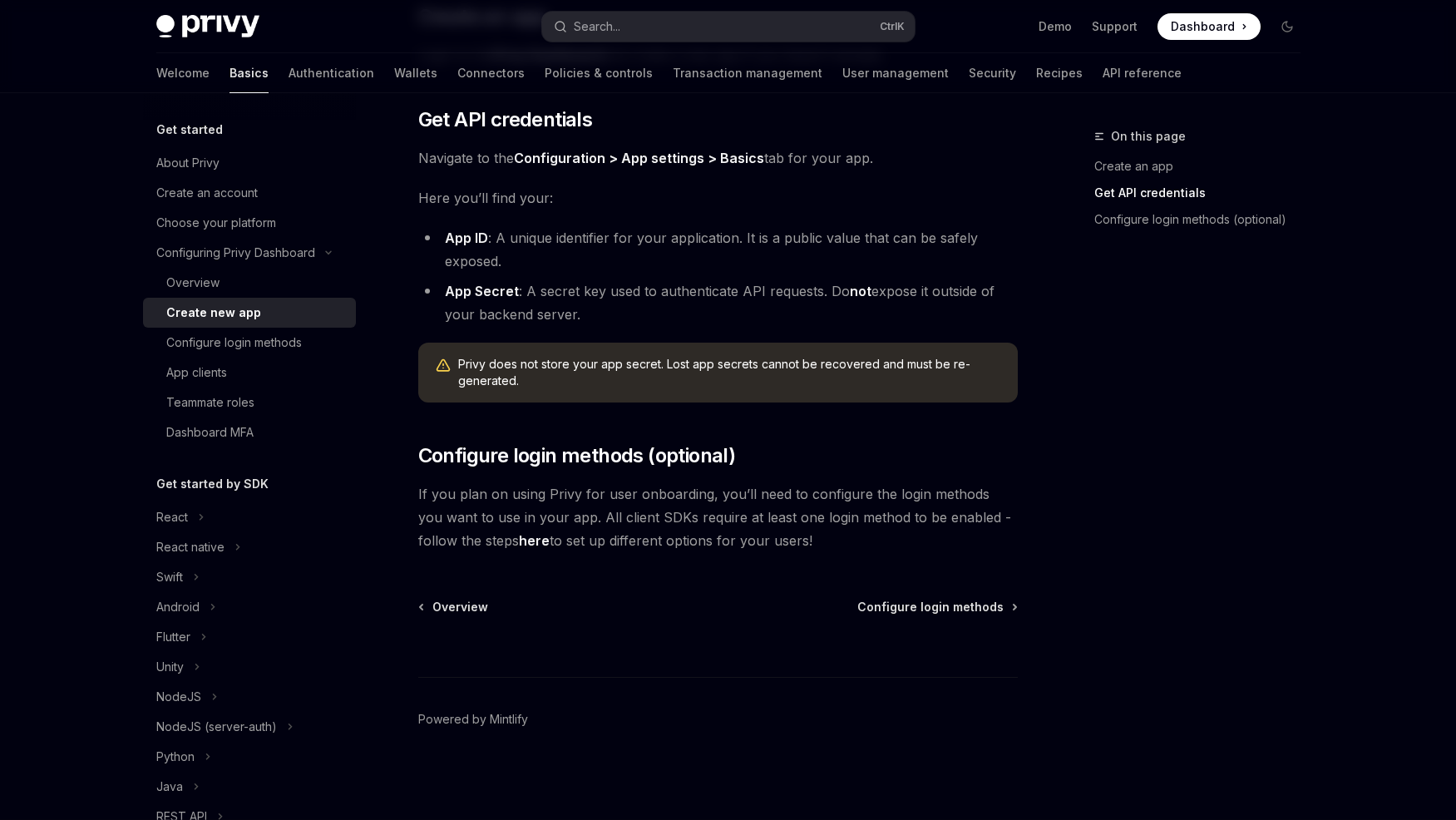
scroll to position [370, 0]
click at [233, 335] on div "Configure login methods" at bounding box center [234, 343] width 136 height 20
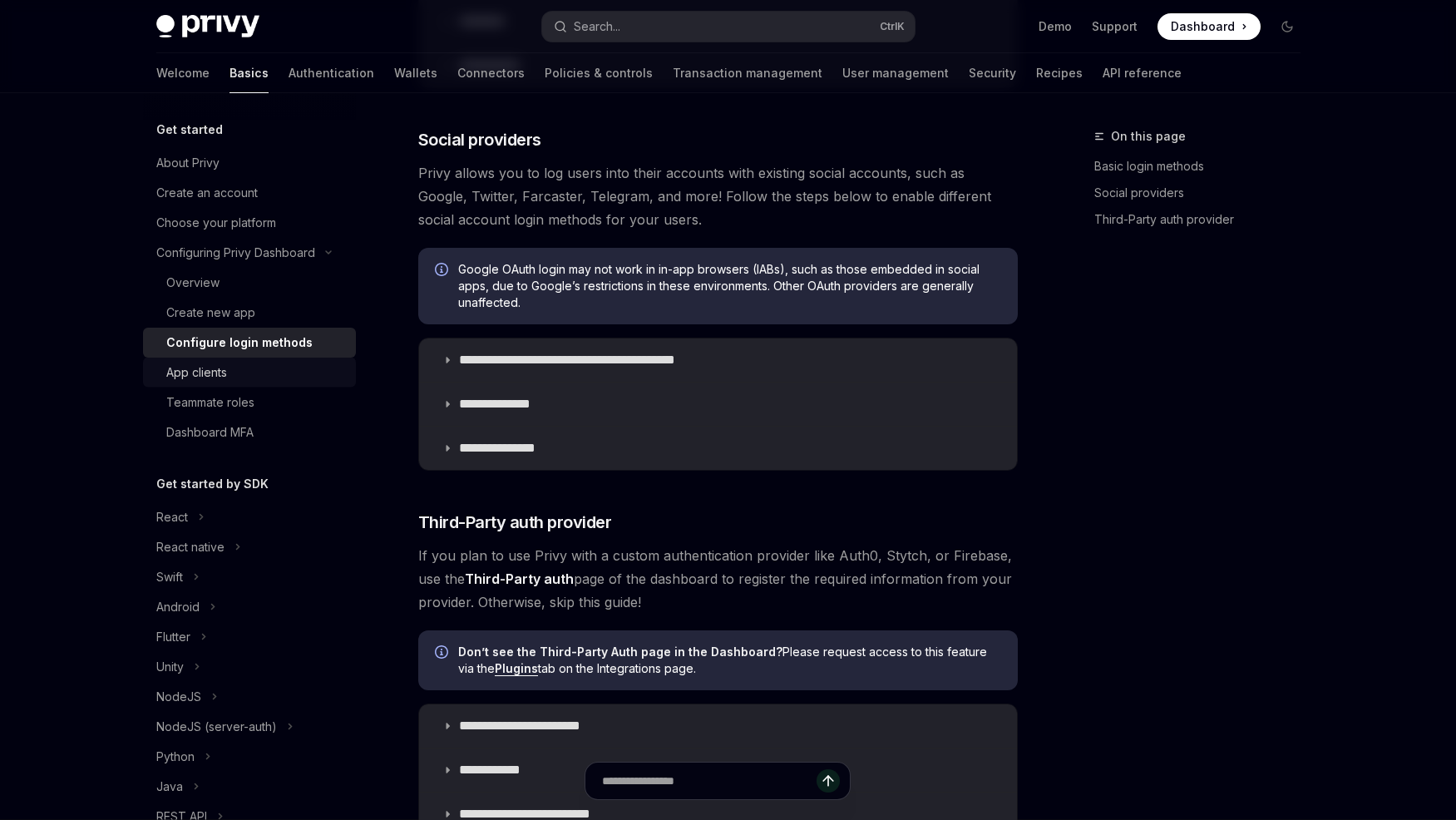
scroll to position [509, 0]
click at [210, 370] on div "App clients" at bounding box center [197, 373] width 61 height 20
click at [200, 367] on div "App clients" at bounding box center [197, 373] width 61 height 20
click at [213, 382] on div "App clients" at bounding box center [197, 373] width 61 height 20
click at [241, 190] on div "Create an account" at bounding box center [207, 193] width 102 height 20
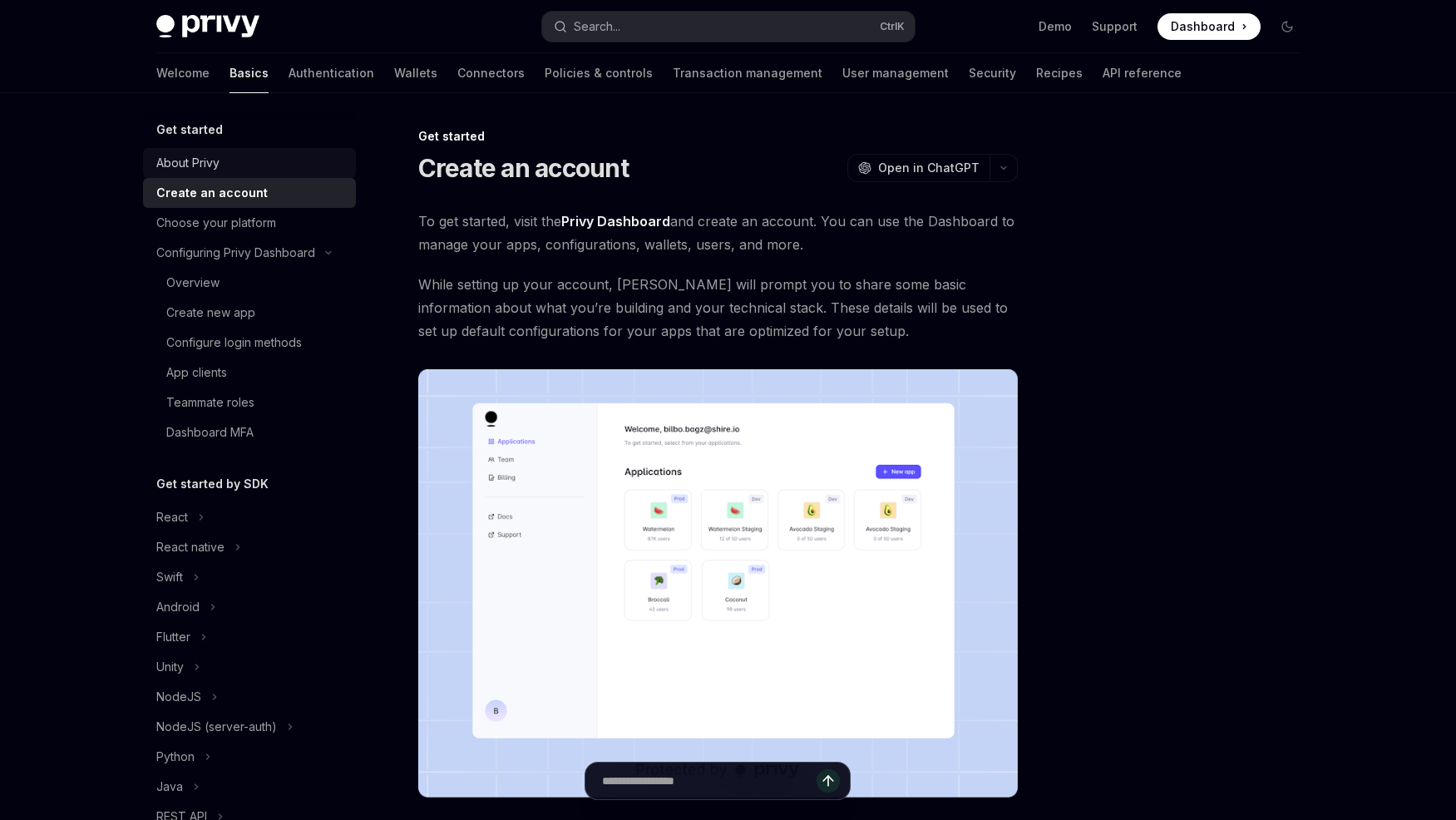
click at [254, 162] on div "About Privy" at bounding box center [251, 163] width 190 height 20
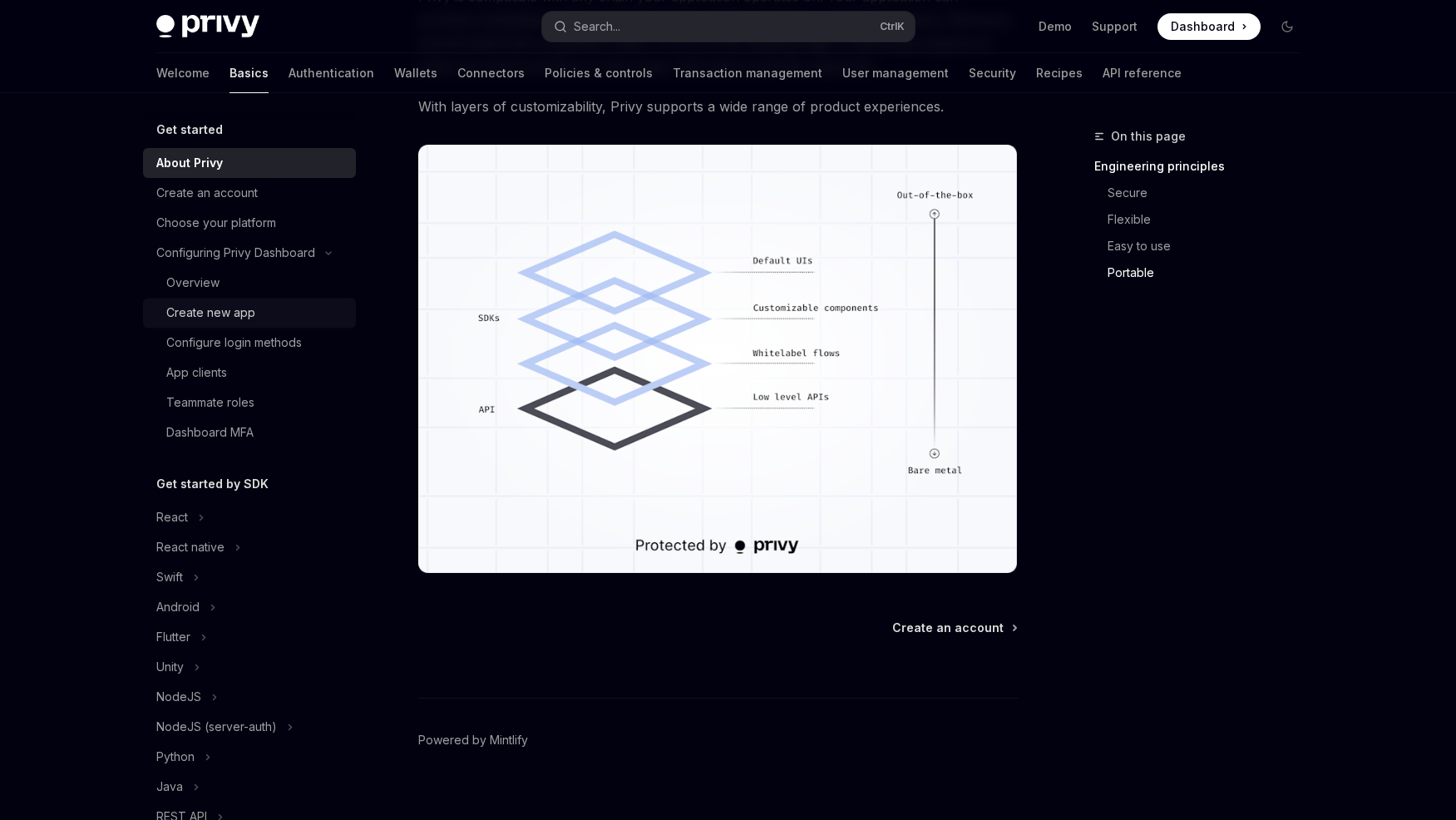
scroll to position [1358, 0]
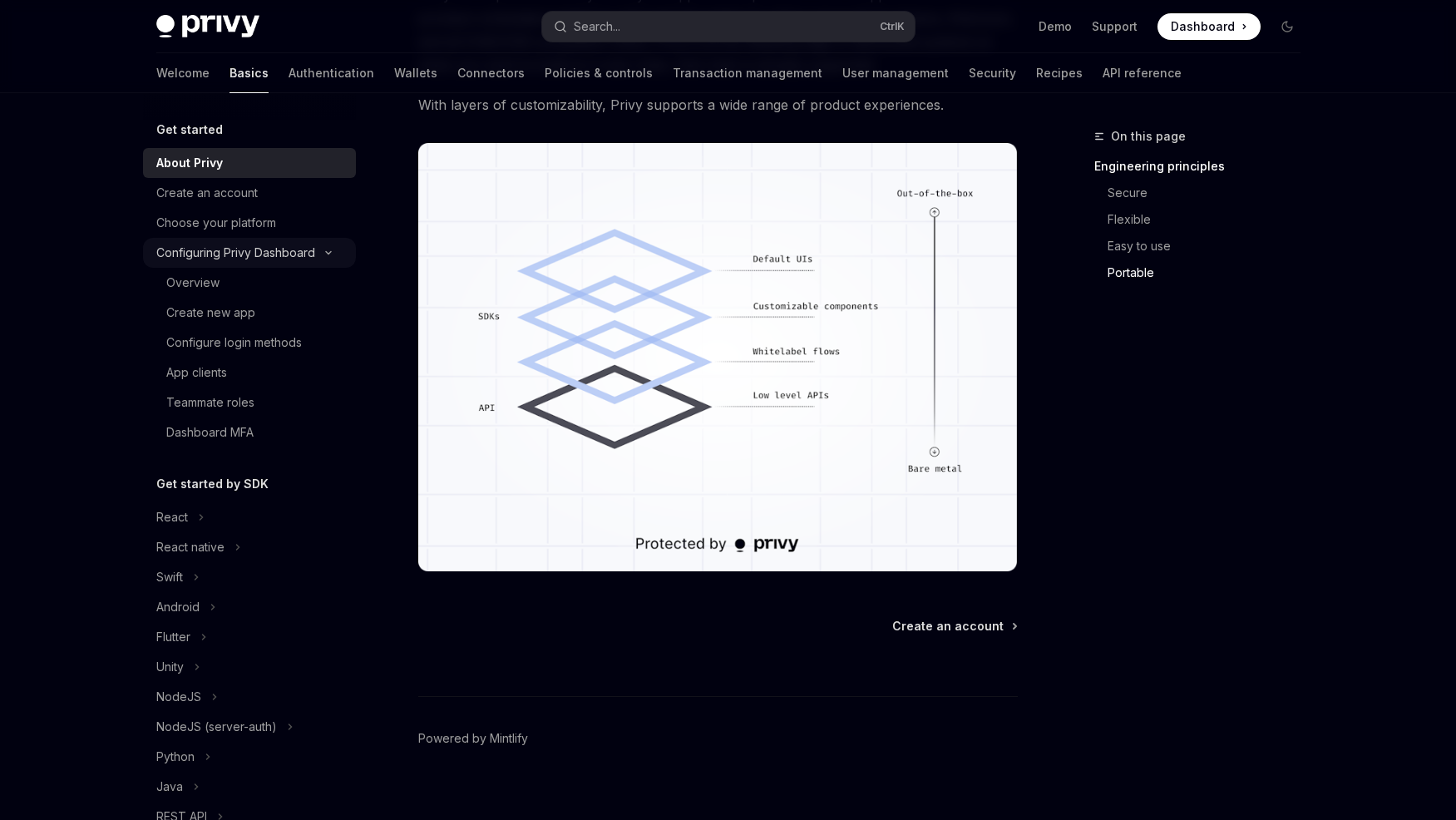
click at [320, 248] on div "Configuring Privy Dashboard" at bounding box center [250, 253] width 213 height 30
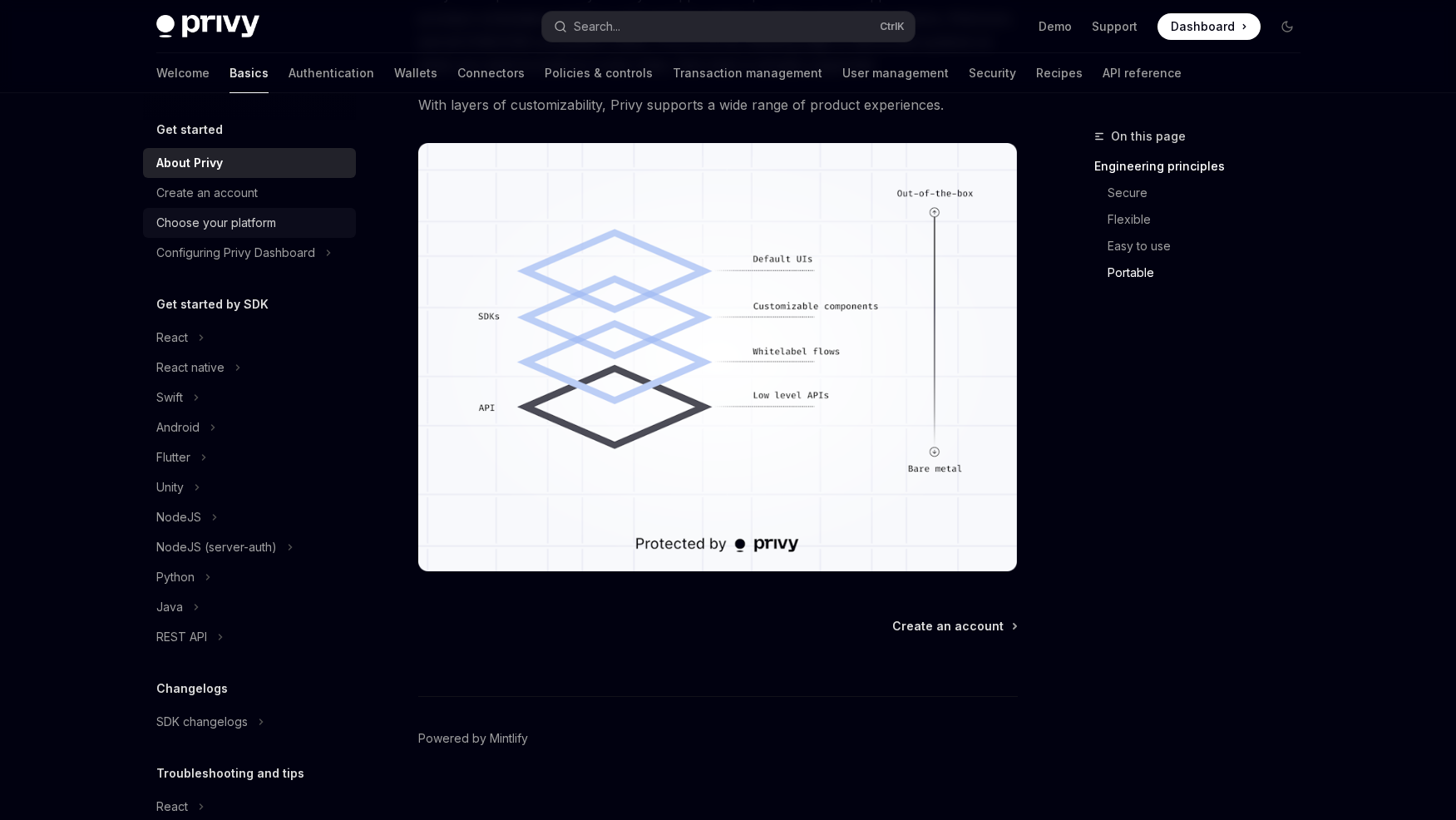
click at [276, 223] on div "Choose your platform" at bounding box center [251, 223] width 190 height 20
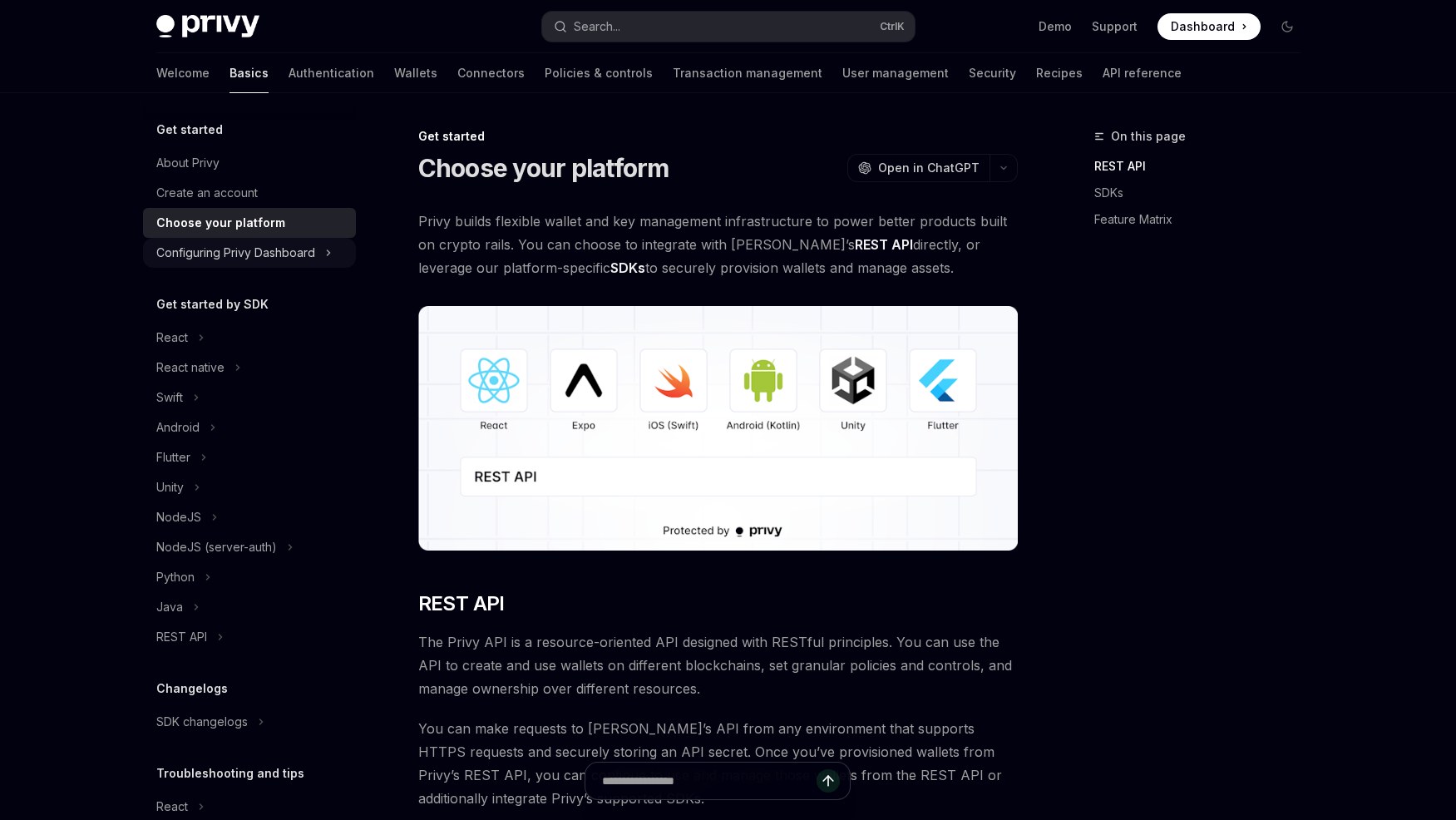
click at [288, 265] on div "Configuring Privy Dashboard" at bounding box center [250, 253] width 213 height 30
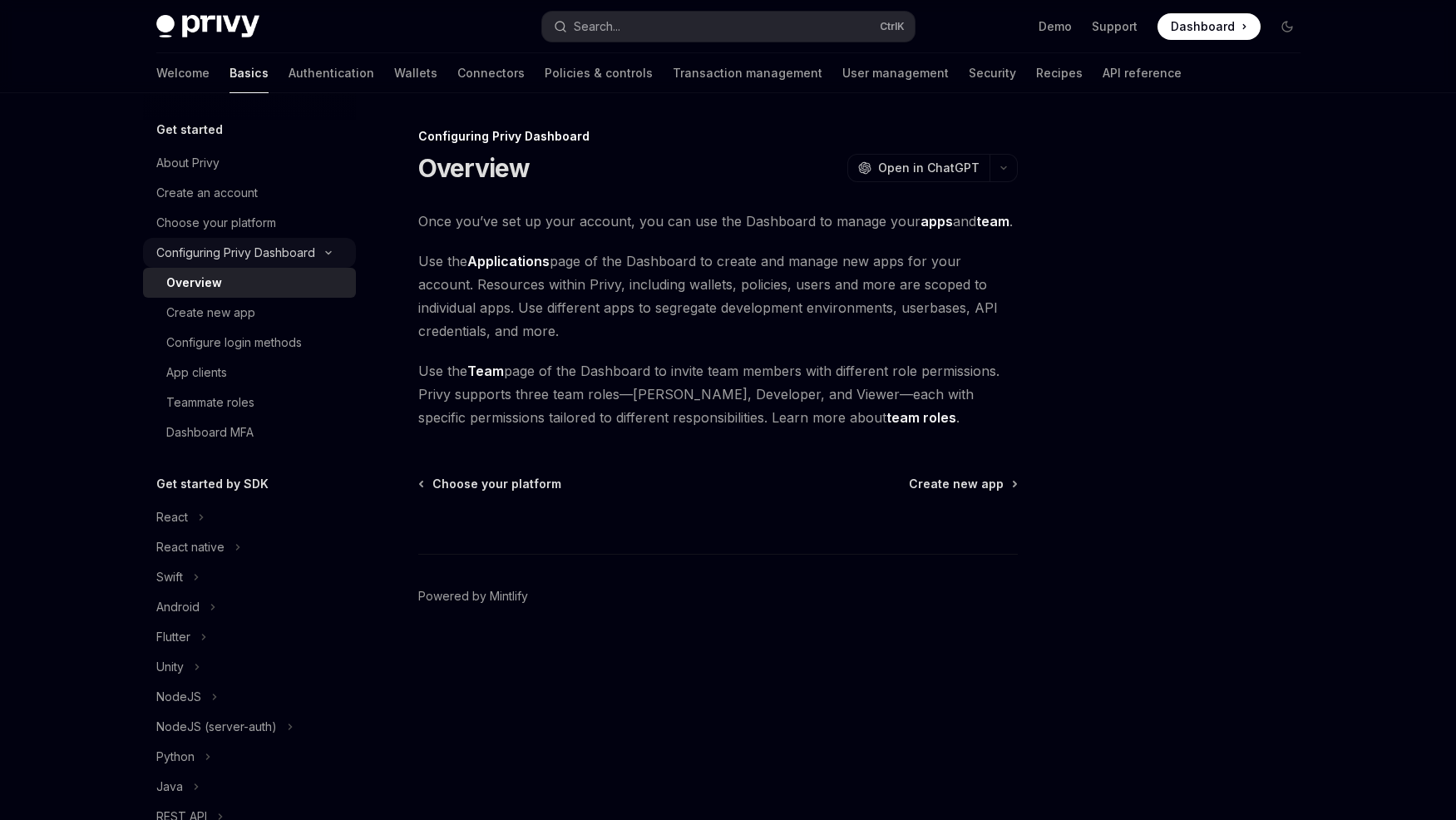
click at [319, 246] on div "Configuring Privy Dashboard" at bounding box center [250, 253] width 213 height 30
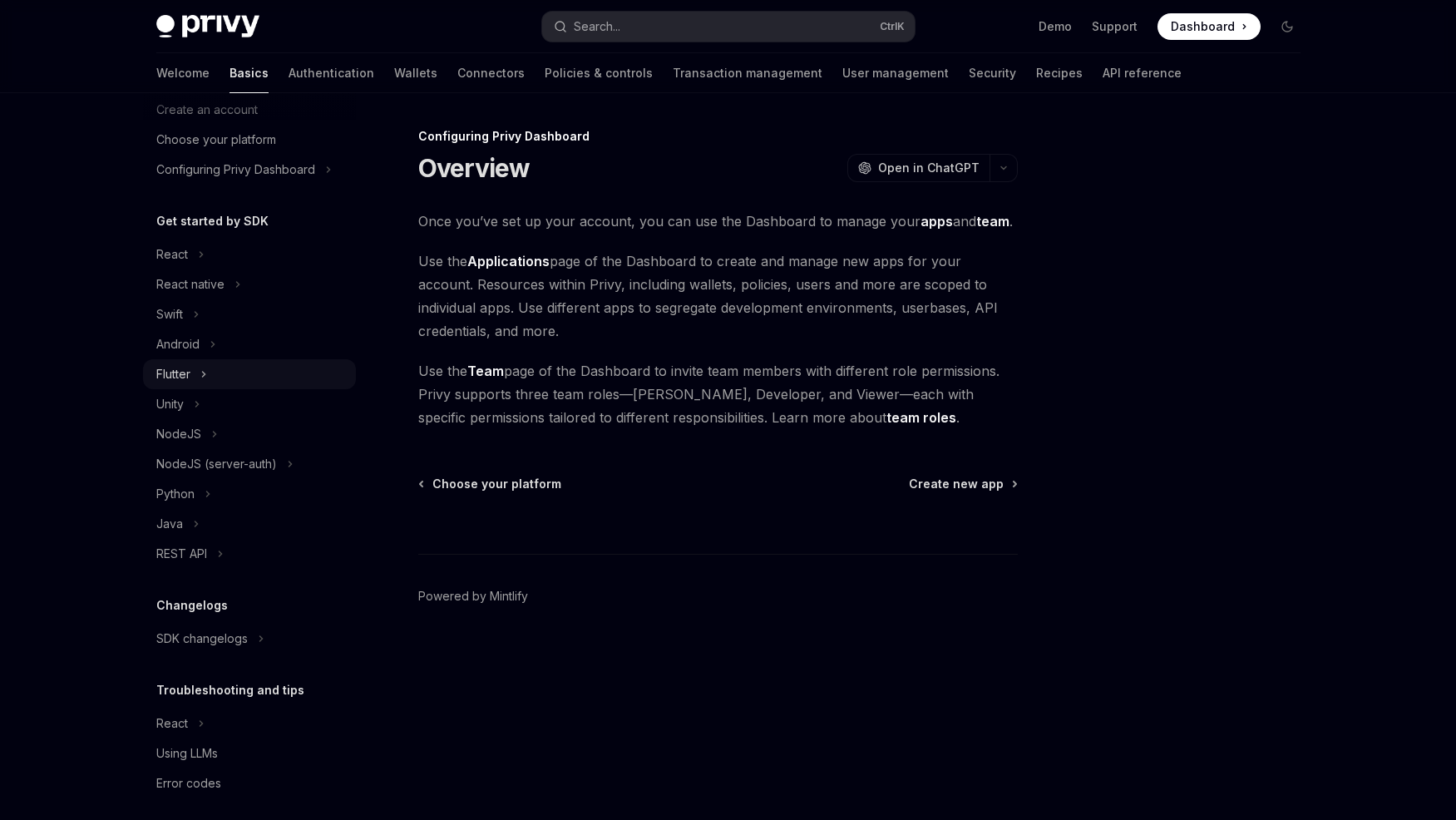
scroll to position [94, 0]
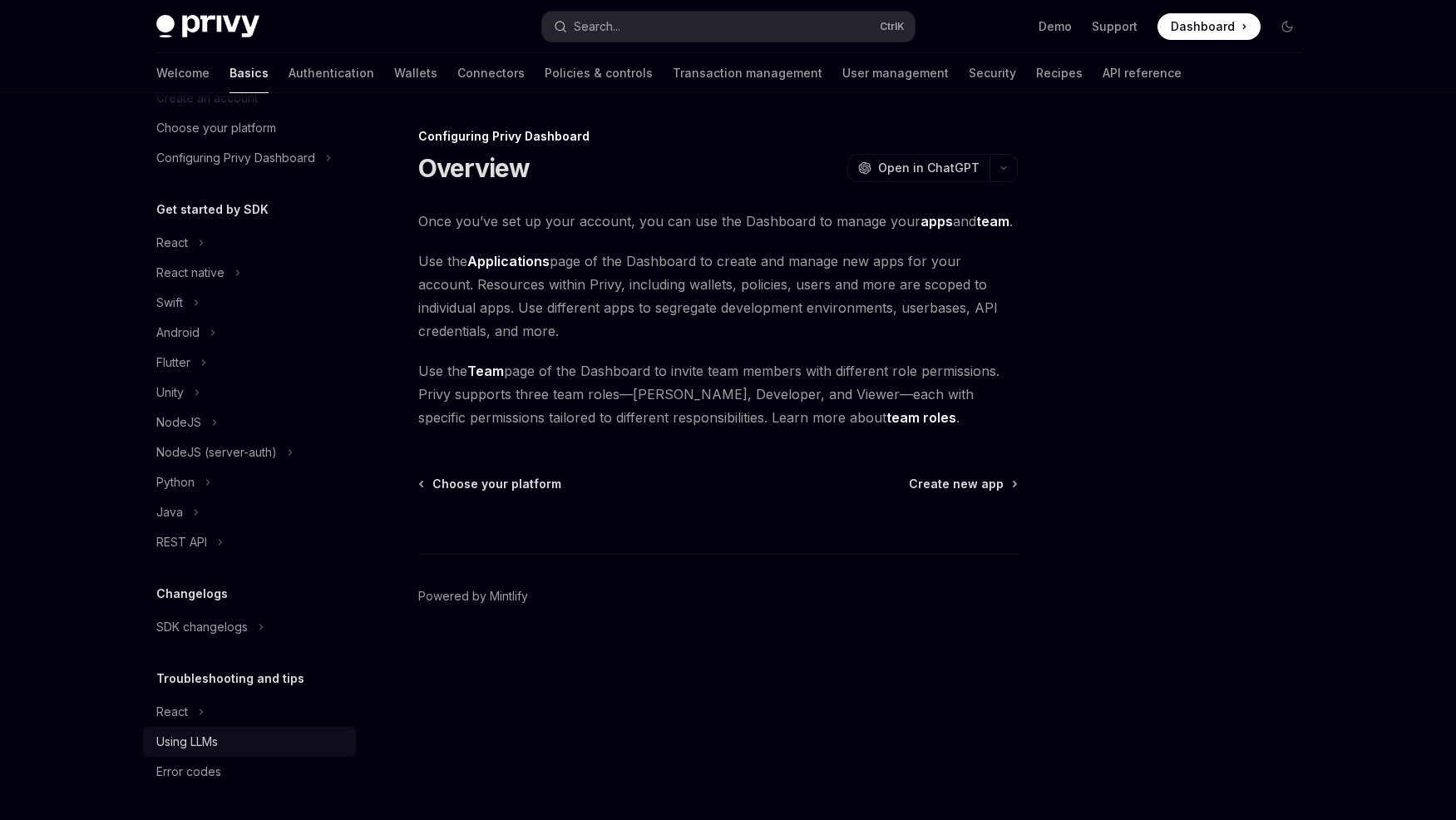
click at [260, 746] on div "Using LLMs" at bounding box center [251, 742] width 190 height 20
type textarea "*"
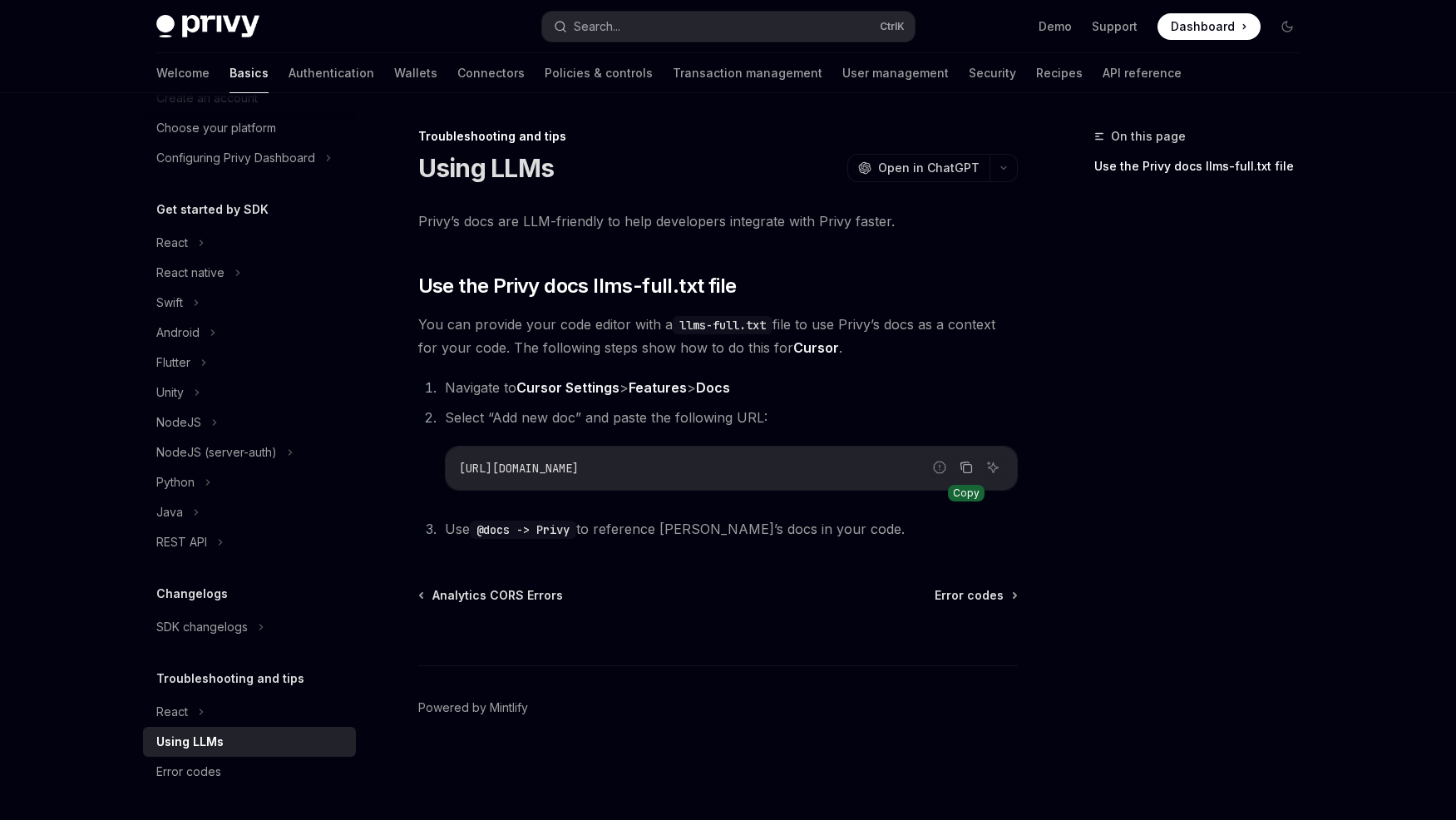
click at [963, 471] on icon "Copy the contents from the code block" at bounding box center [967, 469] width 8 height 8
click at [971, 467] on icon "Copy the contents from the code block" at bounding box center [967, 469] width 8 height 8
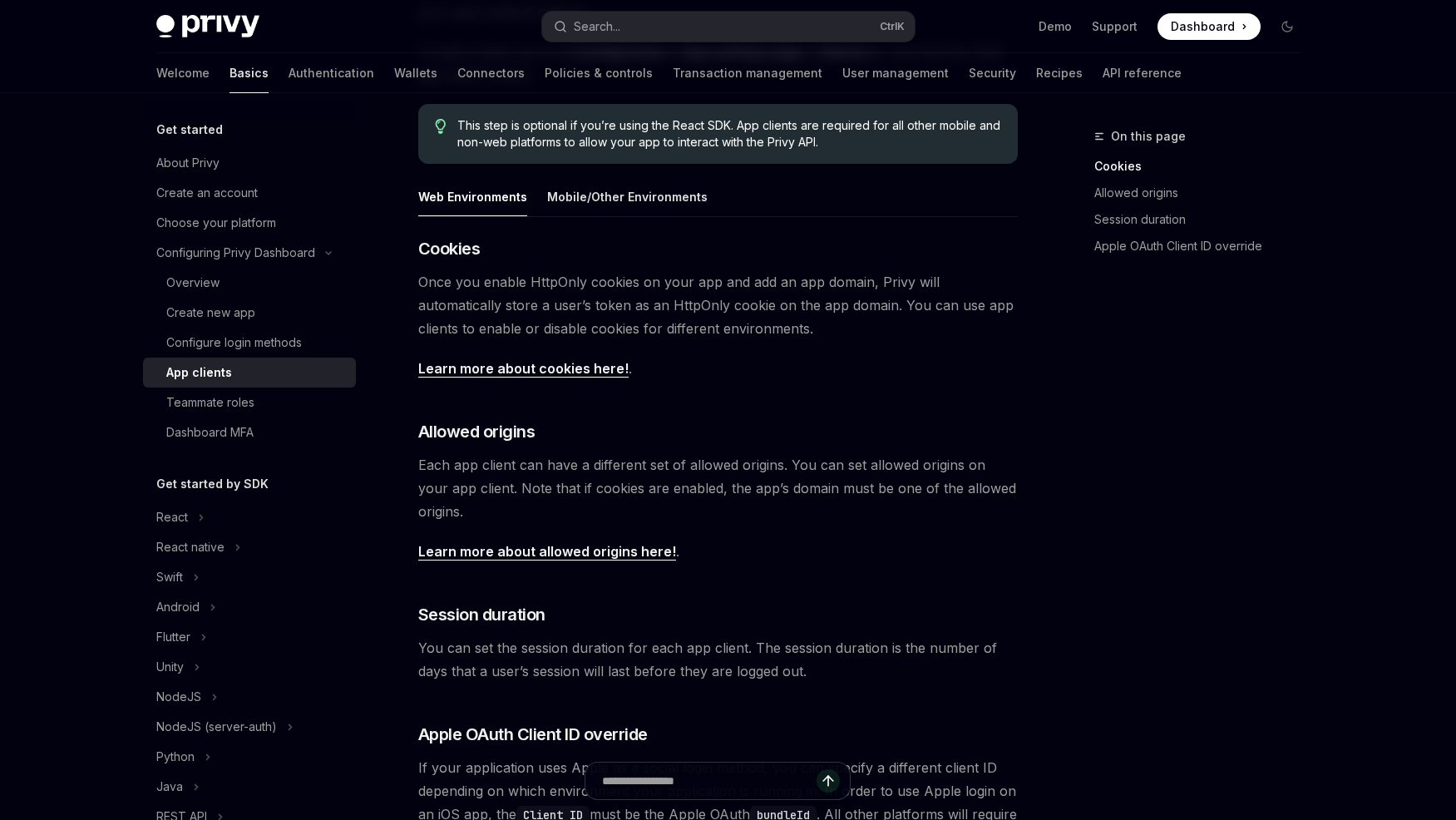
scroll to position [255, 0]
click at [610, 552] on link "Learn more about allowed origins here!" at bounding box center [547, 553] width 258 height 18
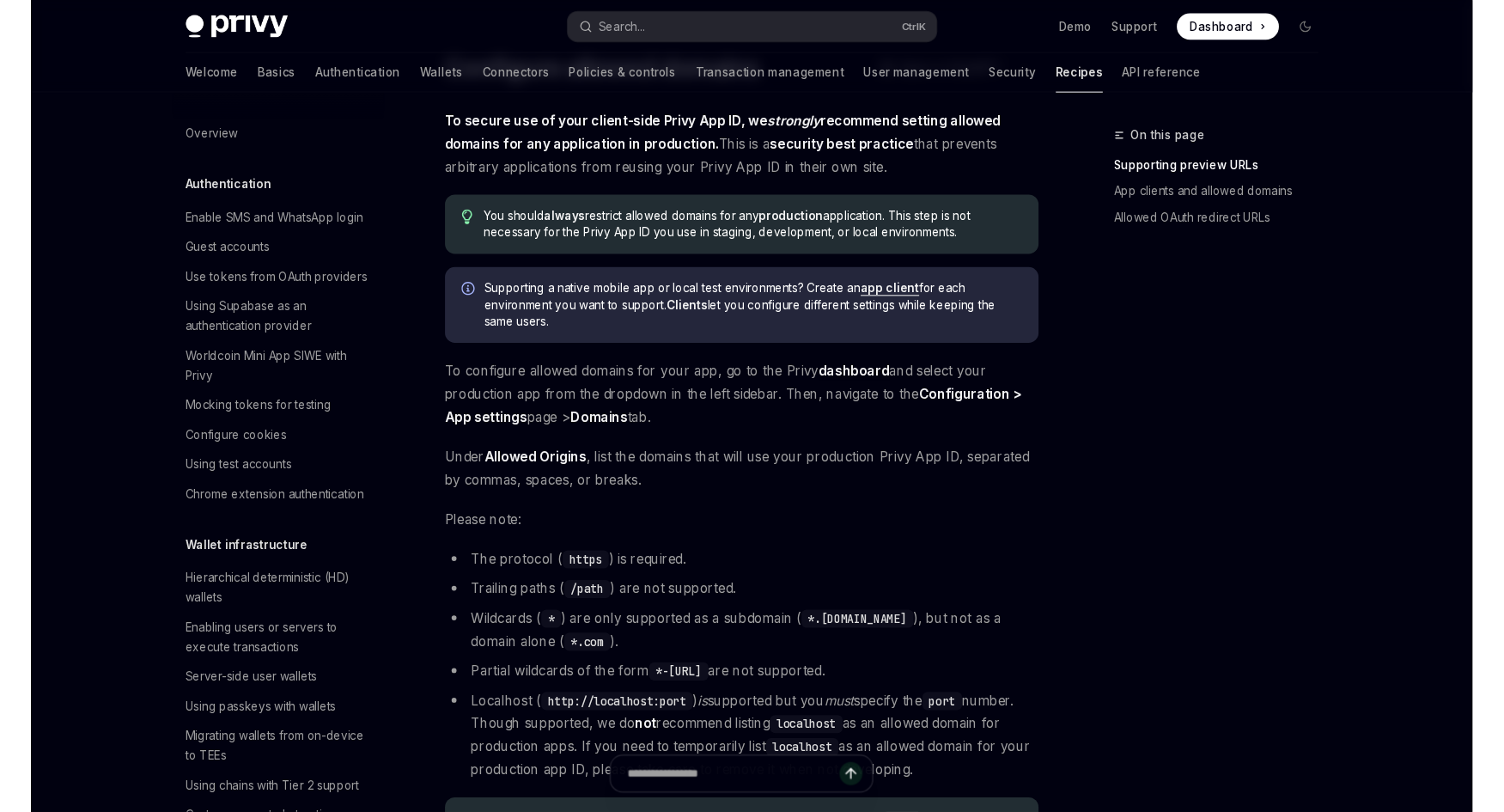
scroll to position [88, 0]
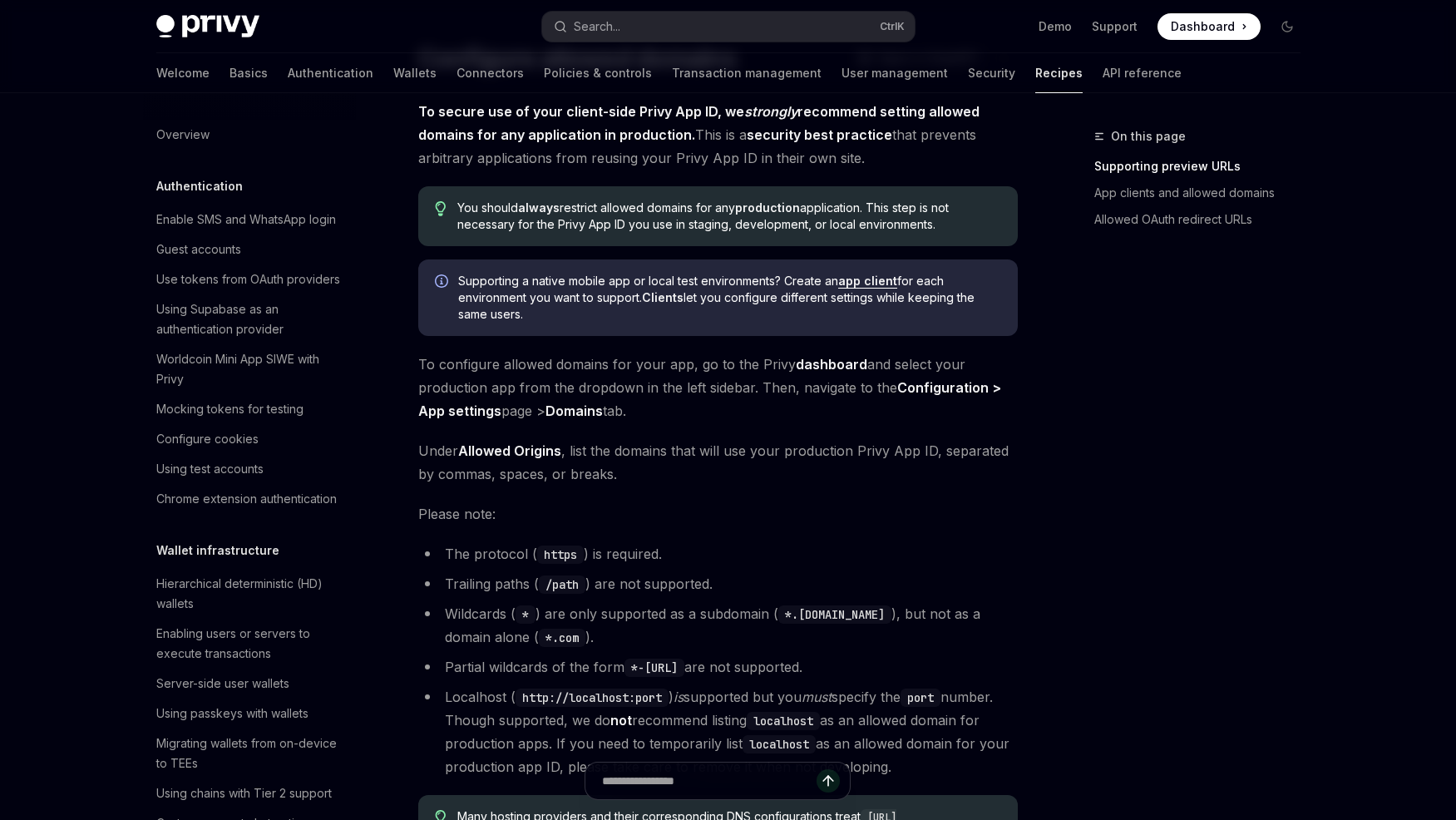
click at [1123, 554] on div "On this page Supporting preview URLs App clients and allowed domains Allowed OA…" at bounding box center [1187, 474] width 253 height 694
click at [1165, 529] on div "On this page Supporting preview URLs App clients and allowed domains Allowed OA…" at bounding box center [1187, 474] width 253 height 694
type textarea "*"
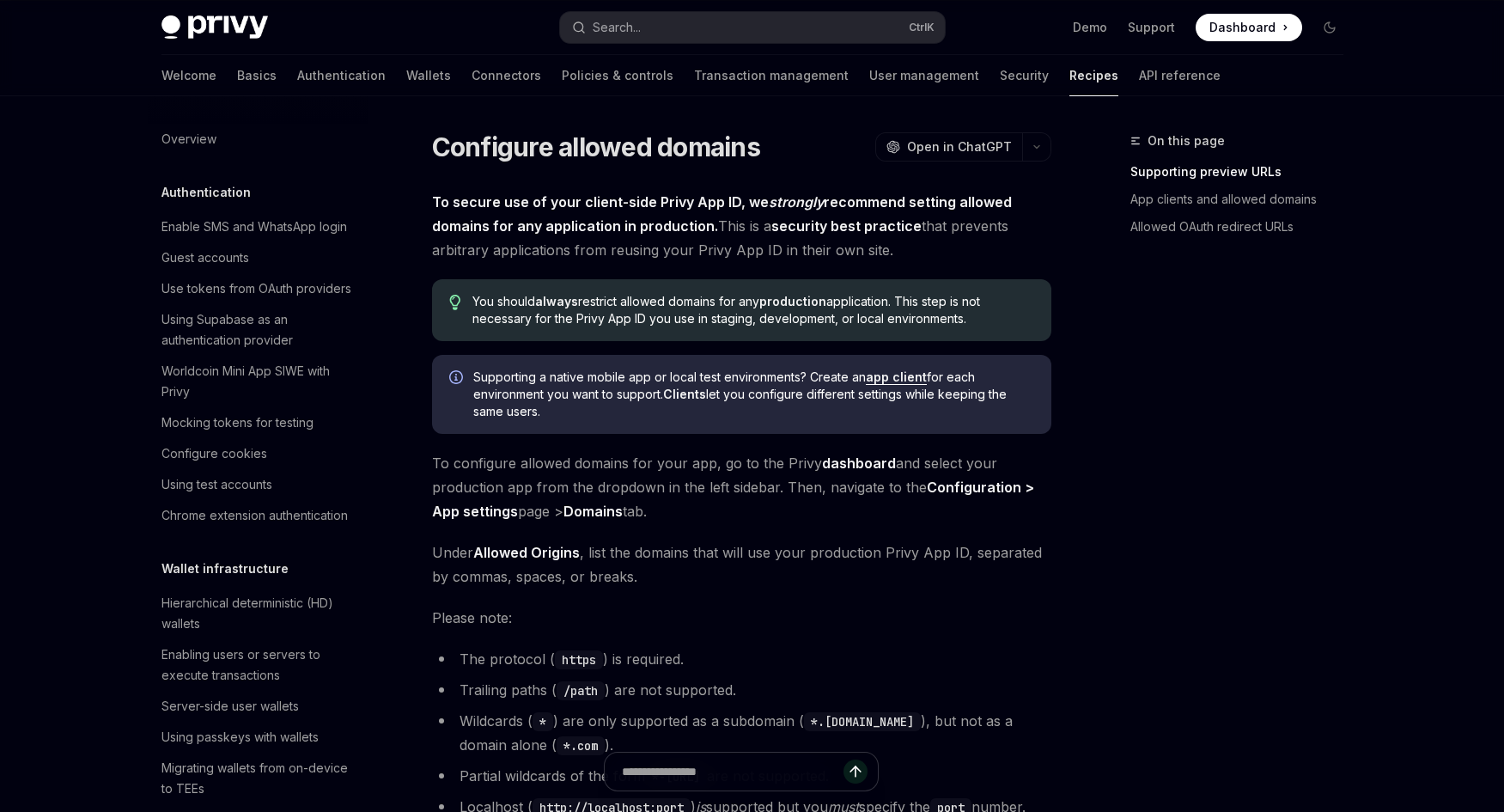
scroll to position [0, 0]
click at [847, 18] on button "Search... Ctrl K" at bounding box center [752, 28] width 385 height 31
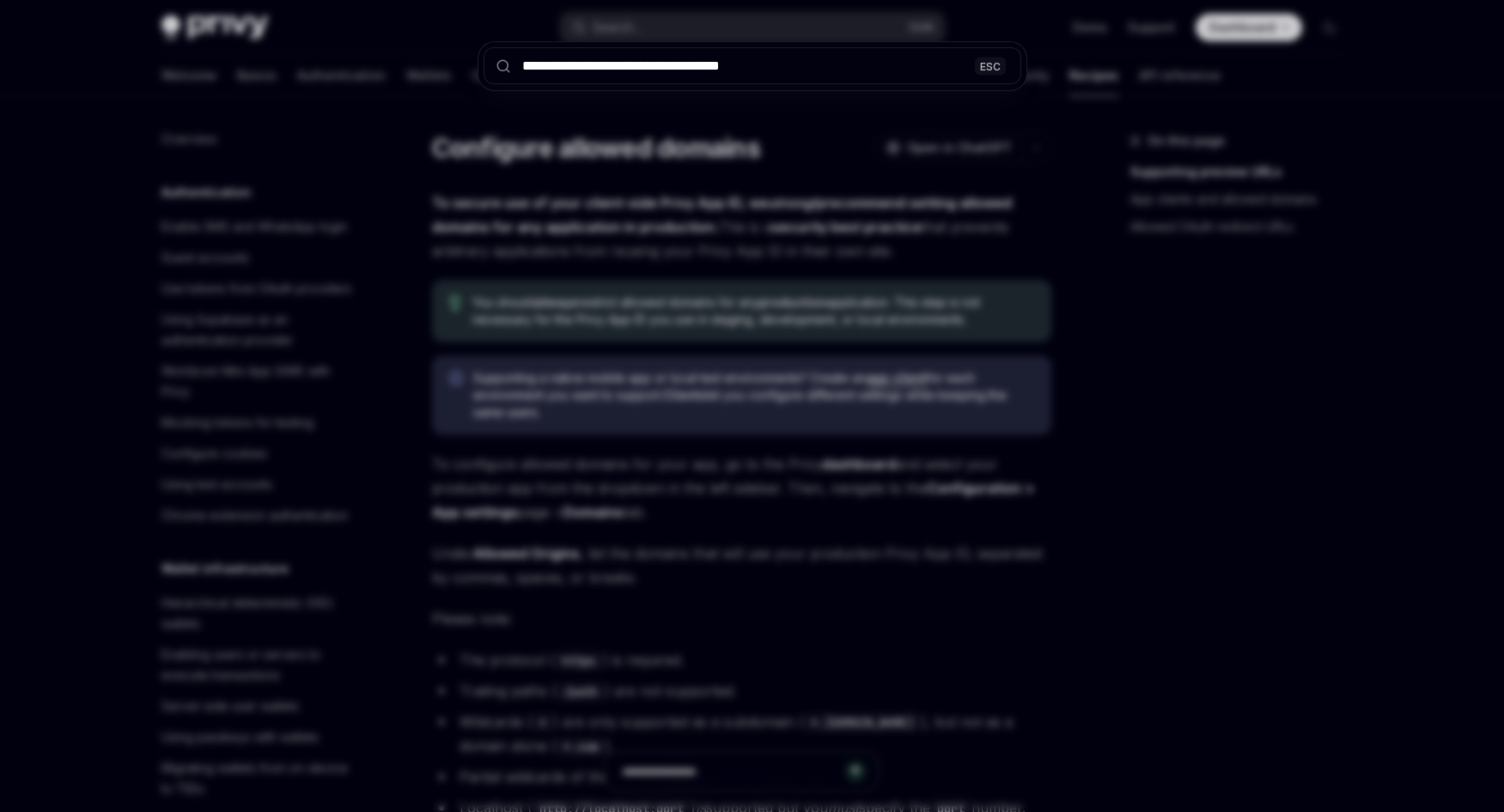
type input "**********"
click at [1061, 368] on div "**********" at bounding box center [752, 406] width 1504 height 812
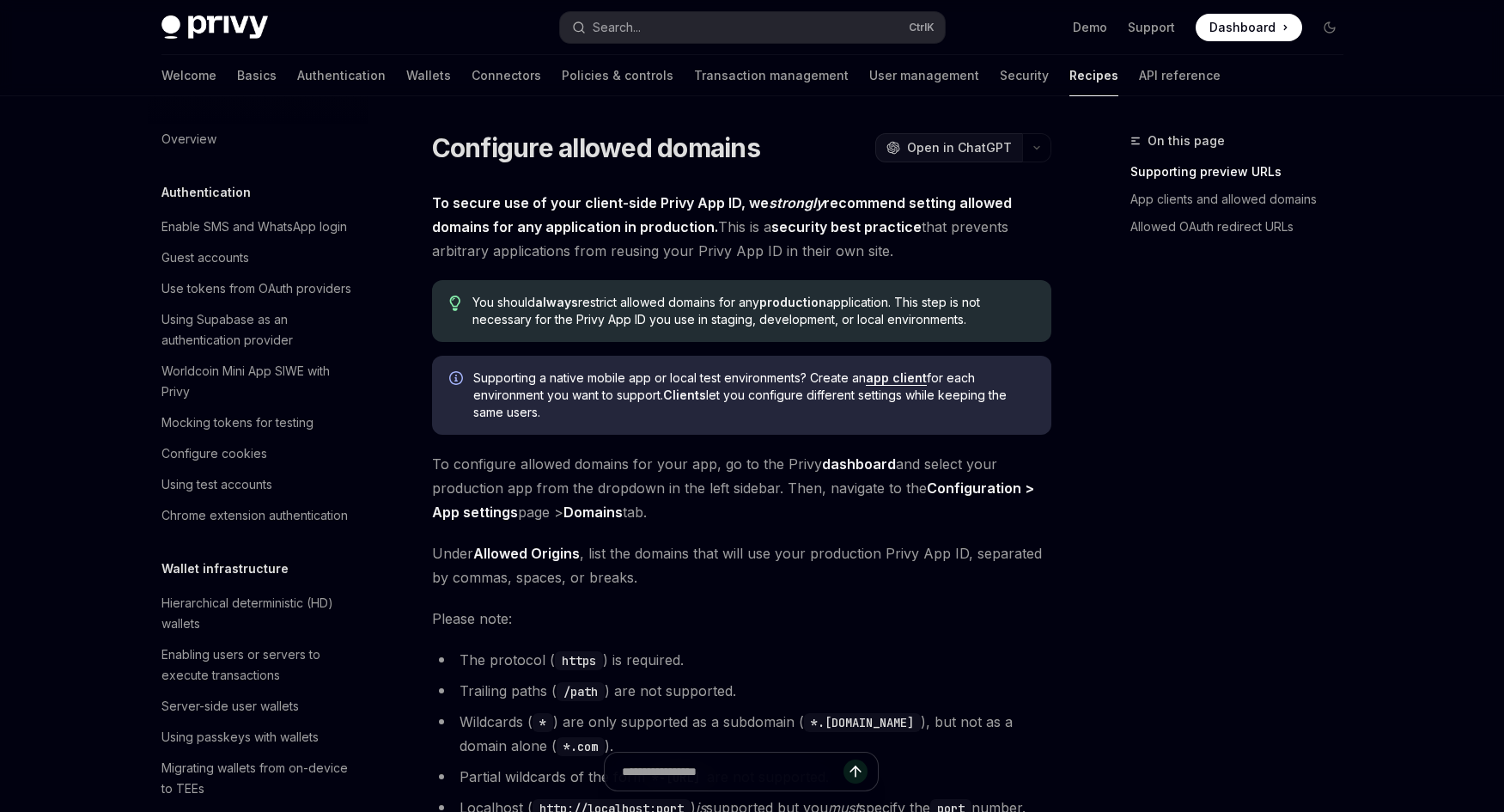
click at [935, 150] on span "Open in ChatGPT" at bounding box center [959, 148] width 105 height 17
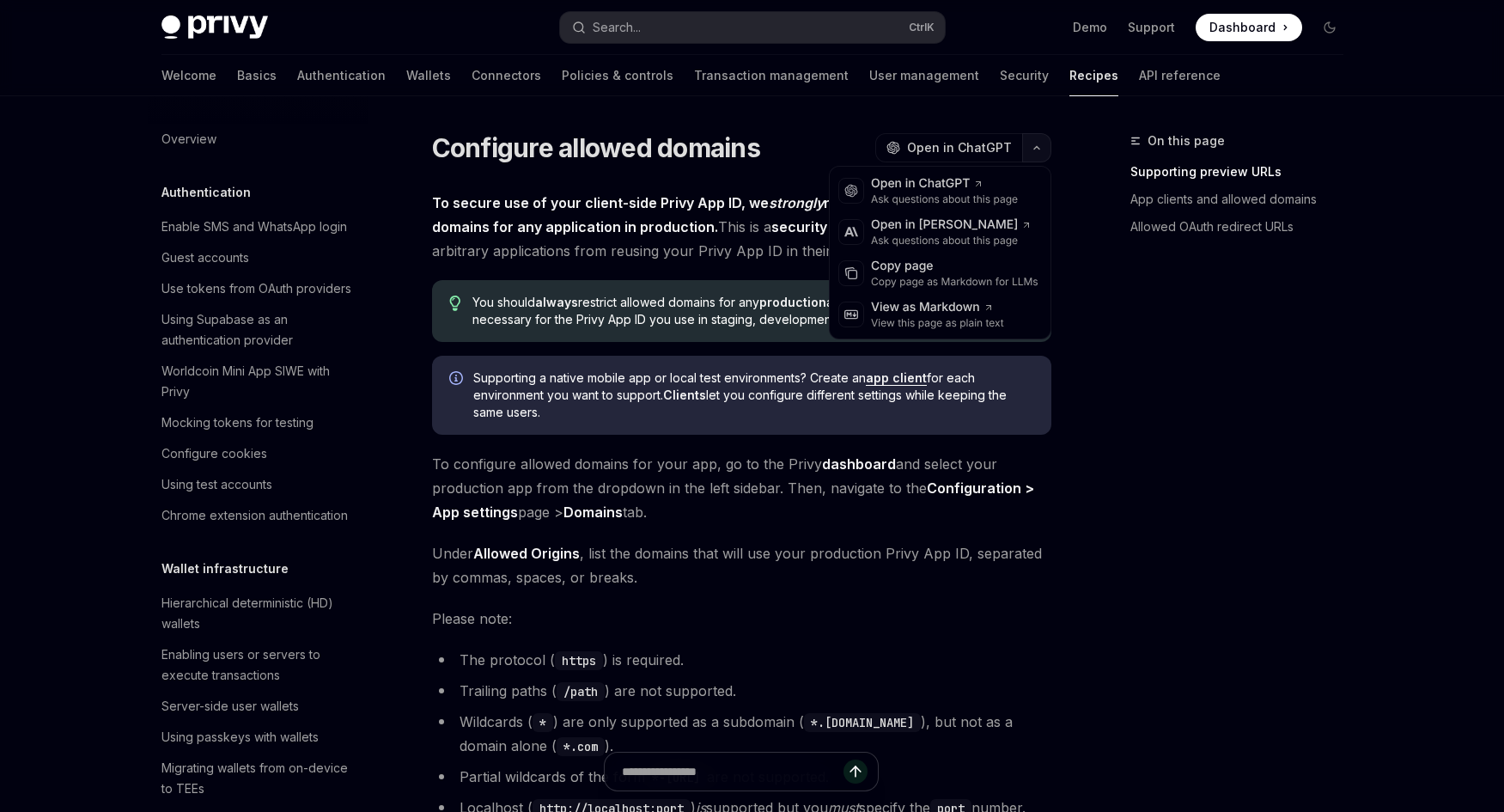
click at [1028, 150] on icon "button" at bounding box center [1037, 147] width 21 height 7
click at [953, 224] on div "Open in Claude" at bounding box center [952, 225] width 161 height 17
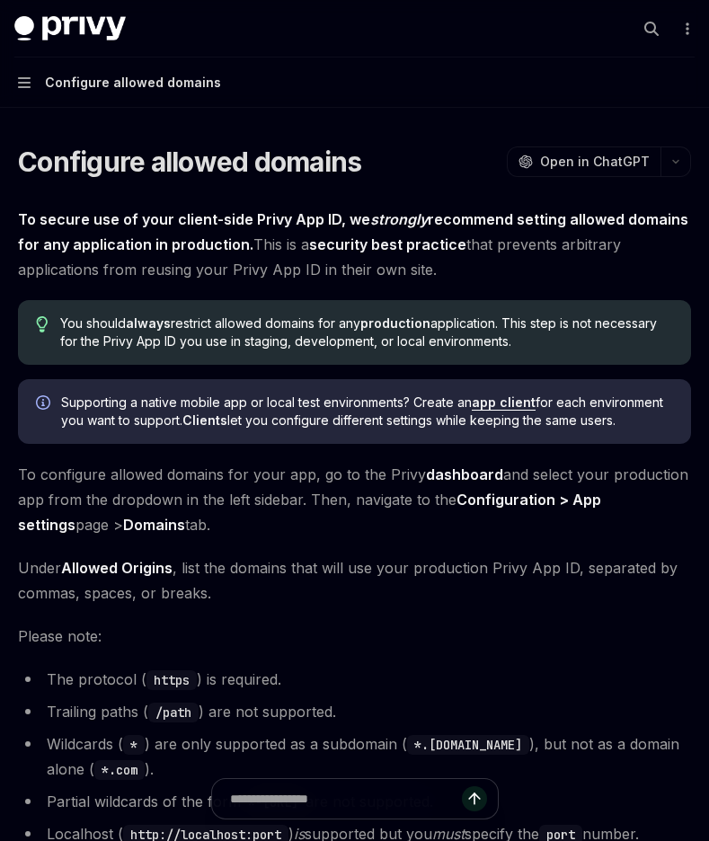
type textarea "*"
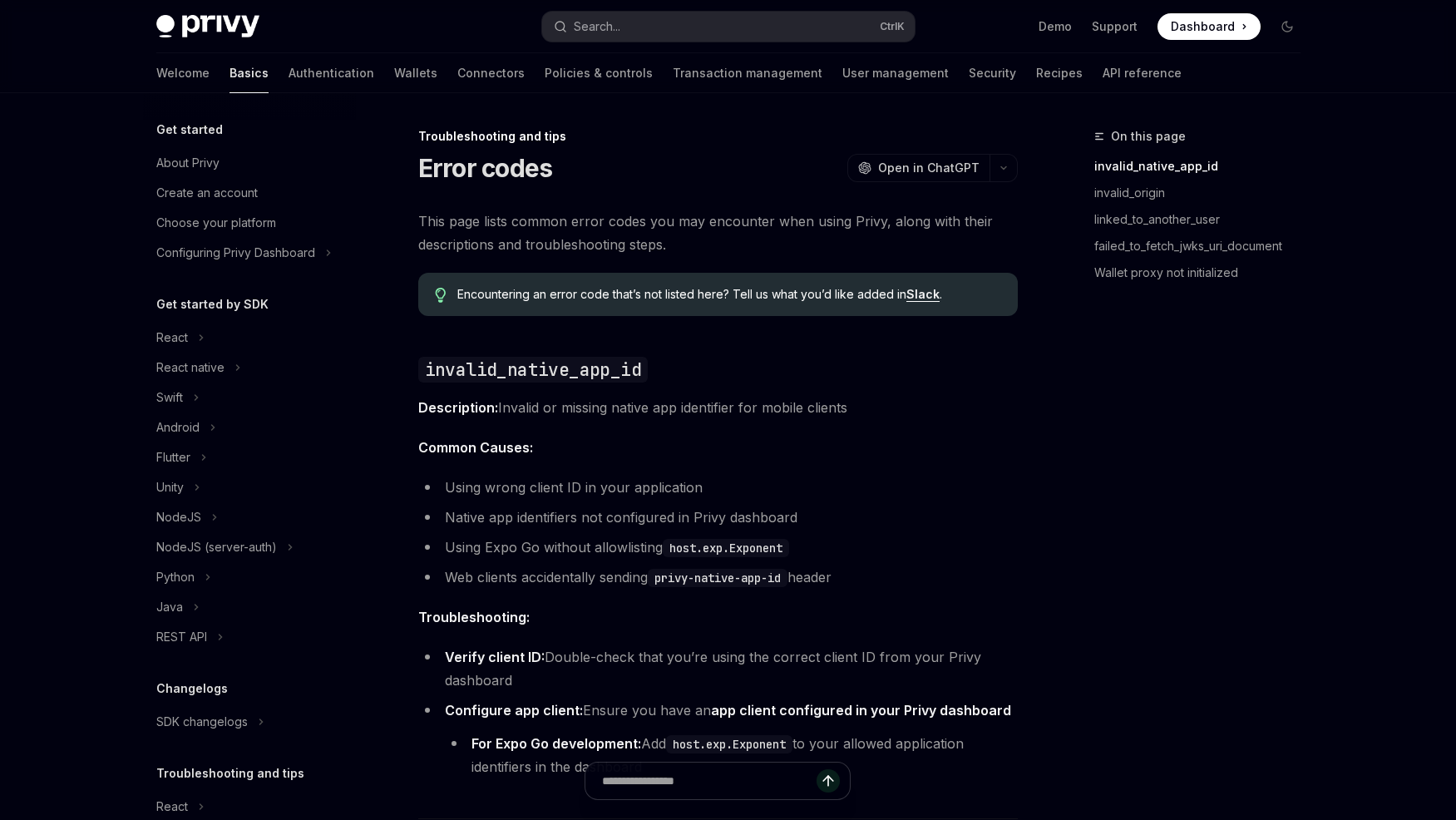
scroll to position [94, 0]
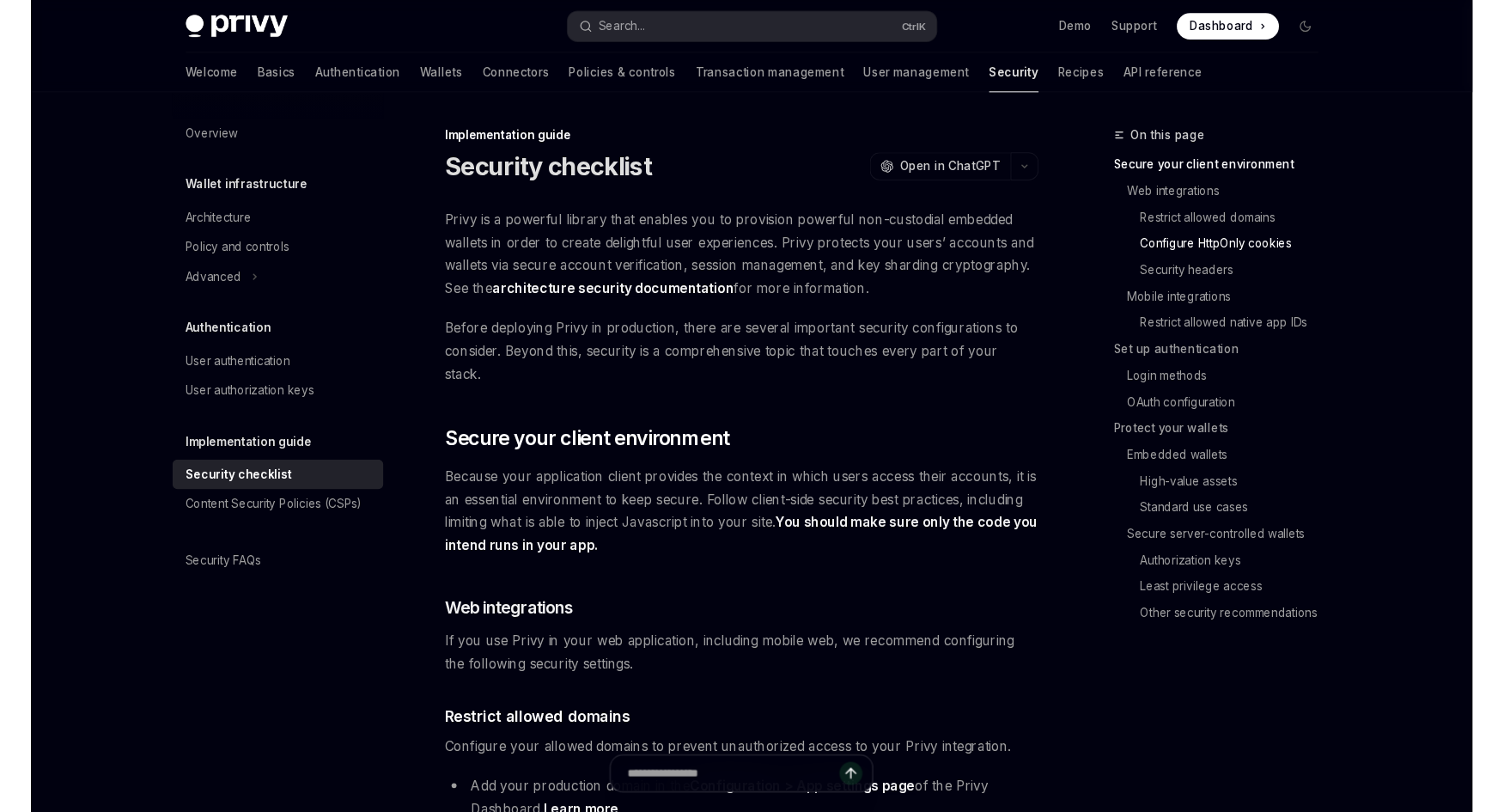
scroll to position [860, 0]
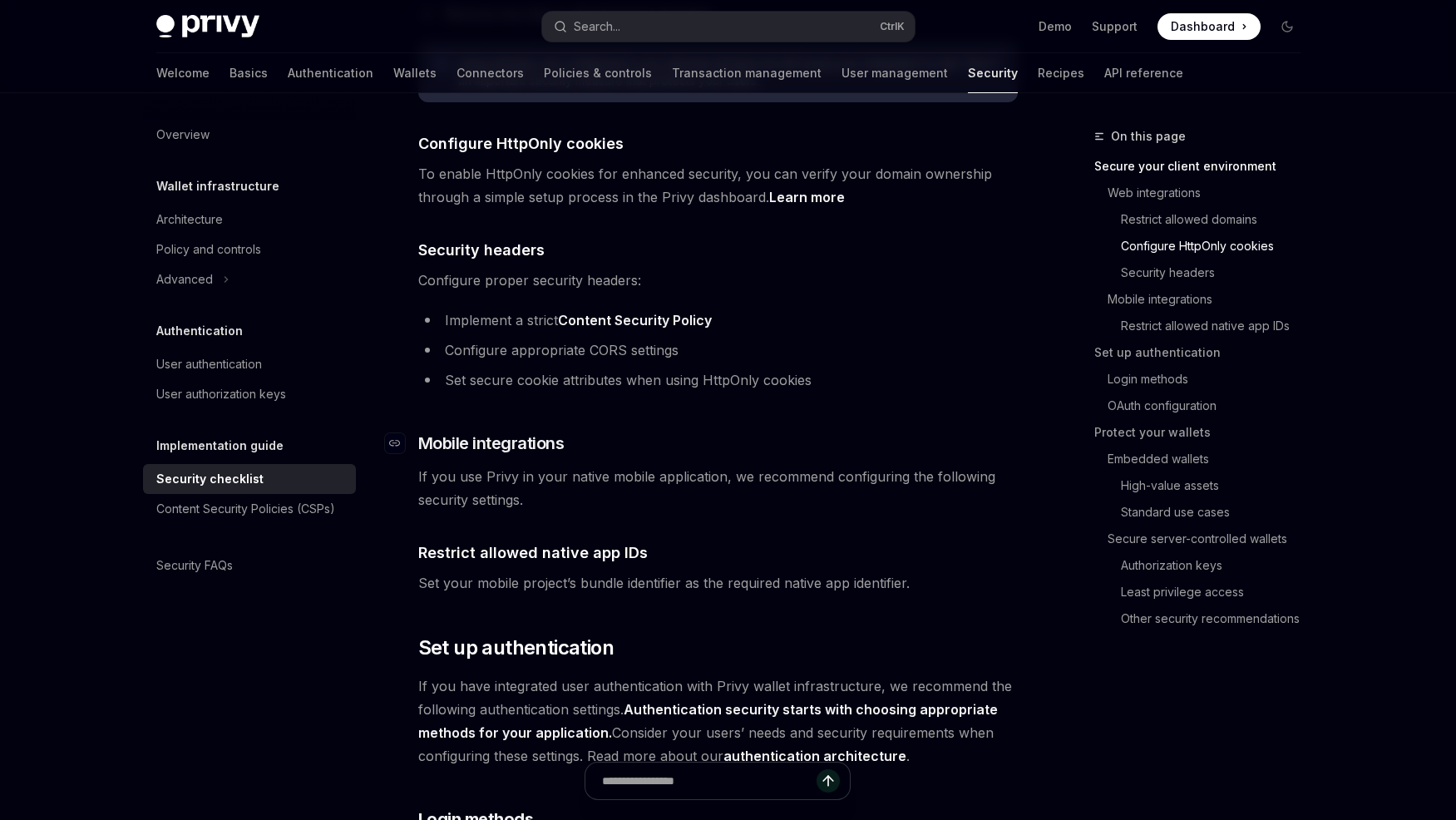
click at [574, 432] on h3 "​ Mobile integrations" at bounding box center [718, 443] width 599 height 23
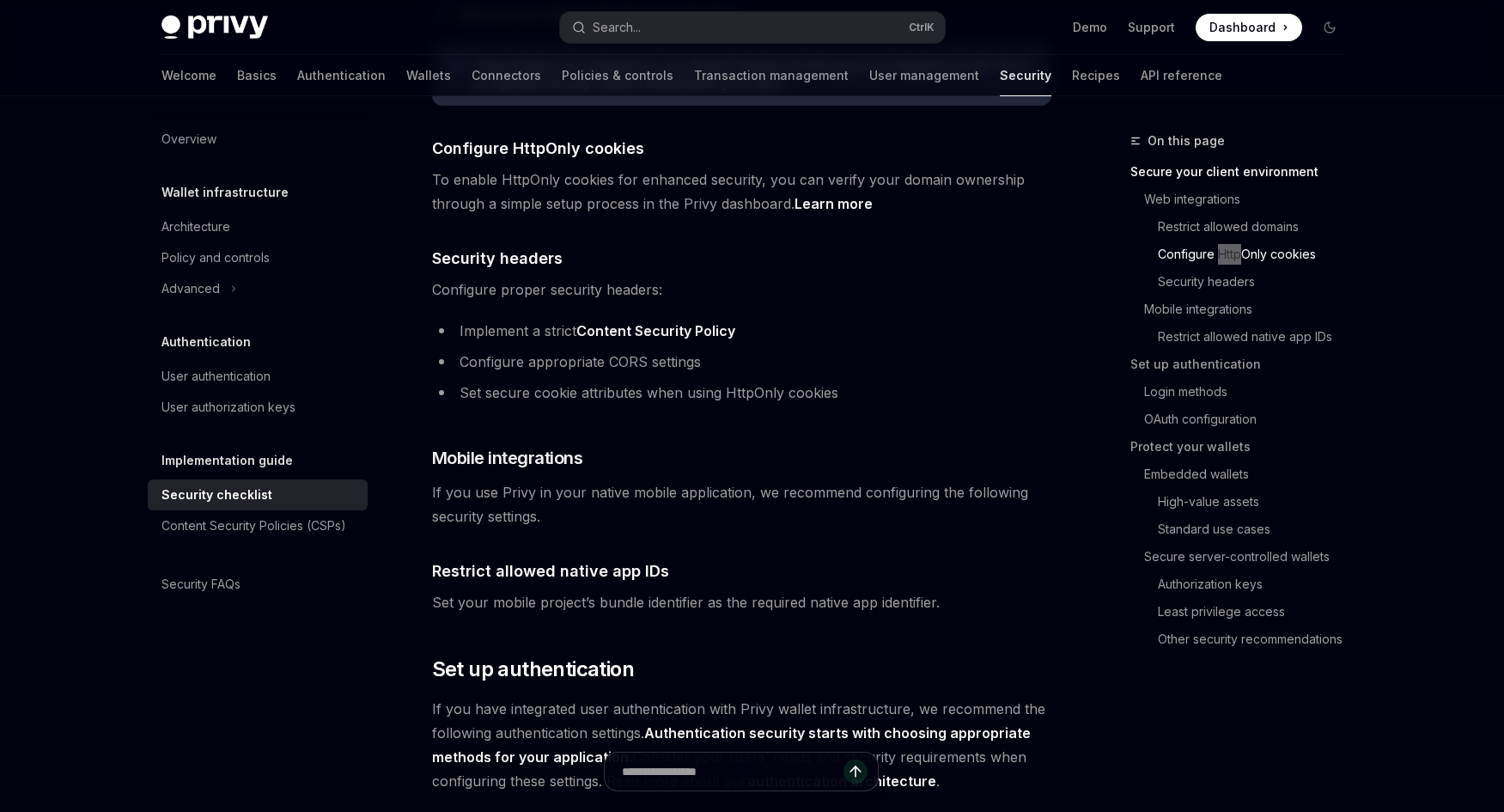
click at [1205, 246] on link "Configure HttpOnly cookies" at bounding box center [1257, 254] width 200 height 28
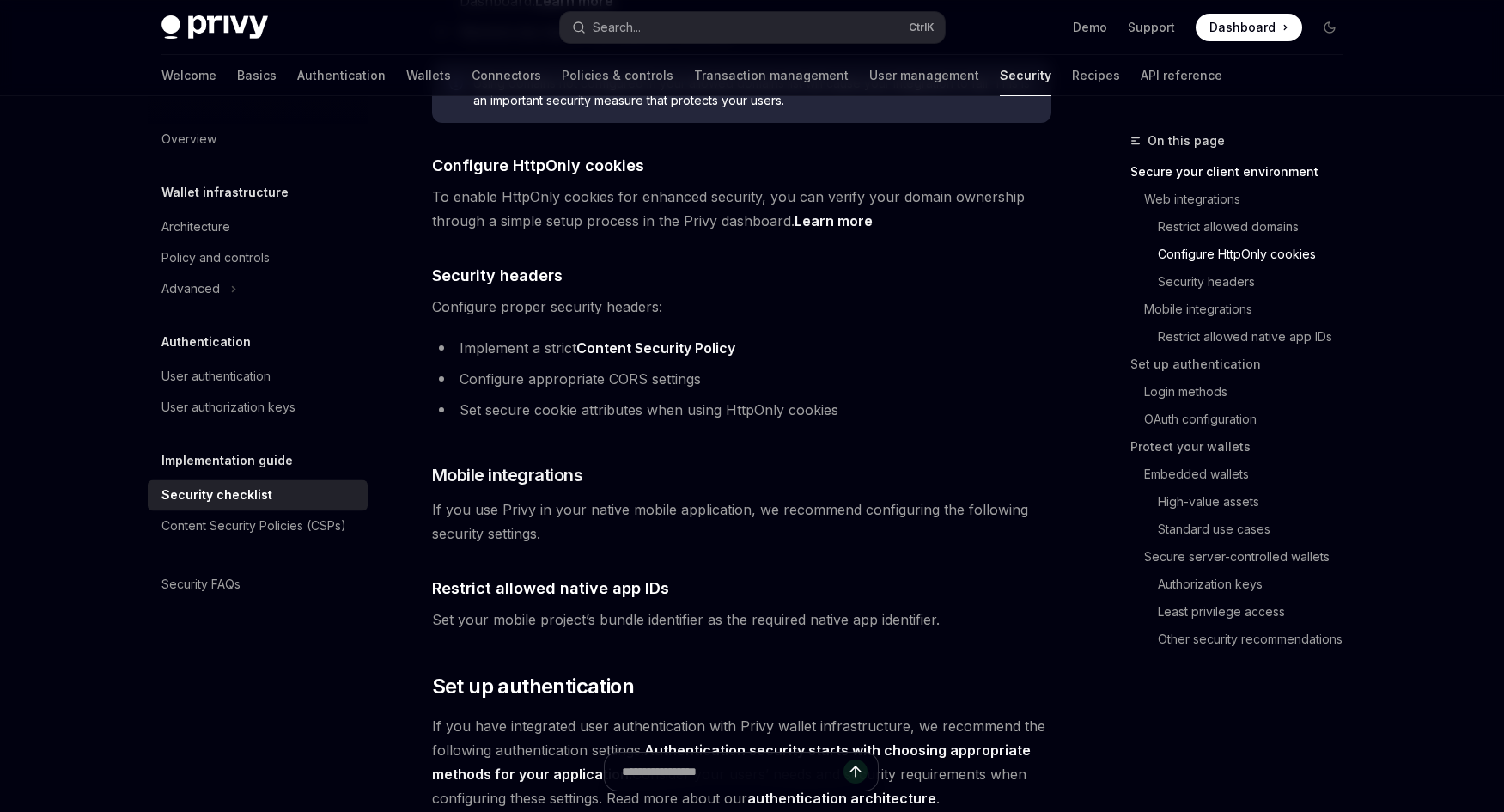
scroll to position [842, 0]
click at [844, 295] on span "Configure proper security headers:" at bounding box center [741, 307] width 619 height 24
click at [845, 213] on link "Learn more" at bounding box center [834, 222] width 78 height 18
type textarea "*"
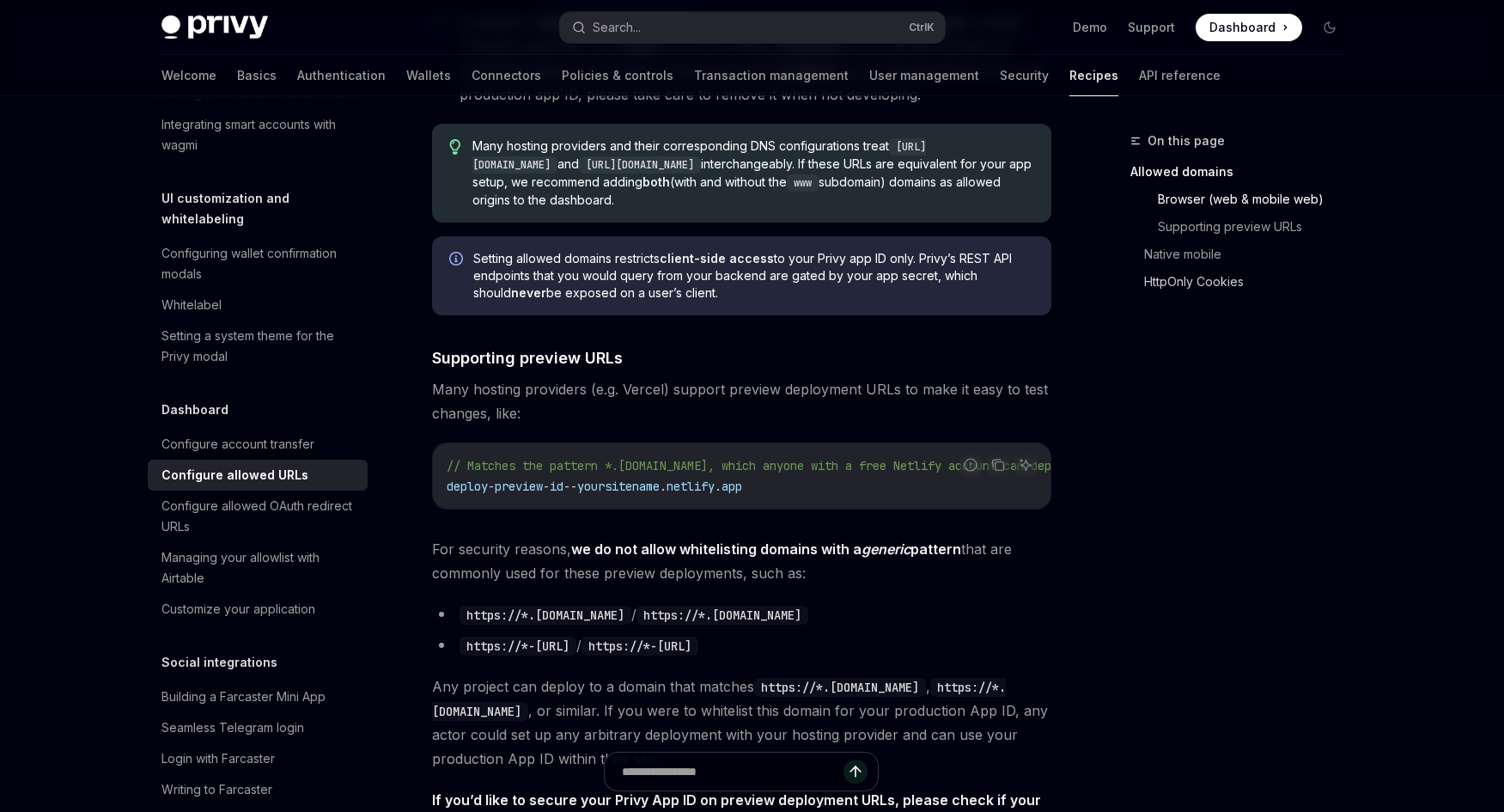
click at [1195, 278] on link "HttpOnly Cookies" at bounding box center [1250, 281] width 213 height 28
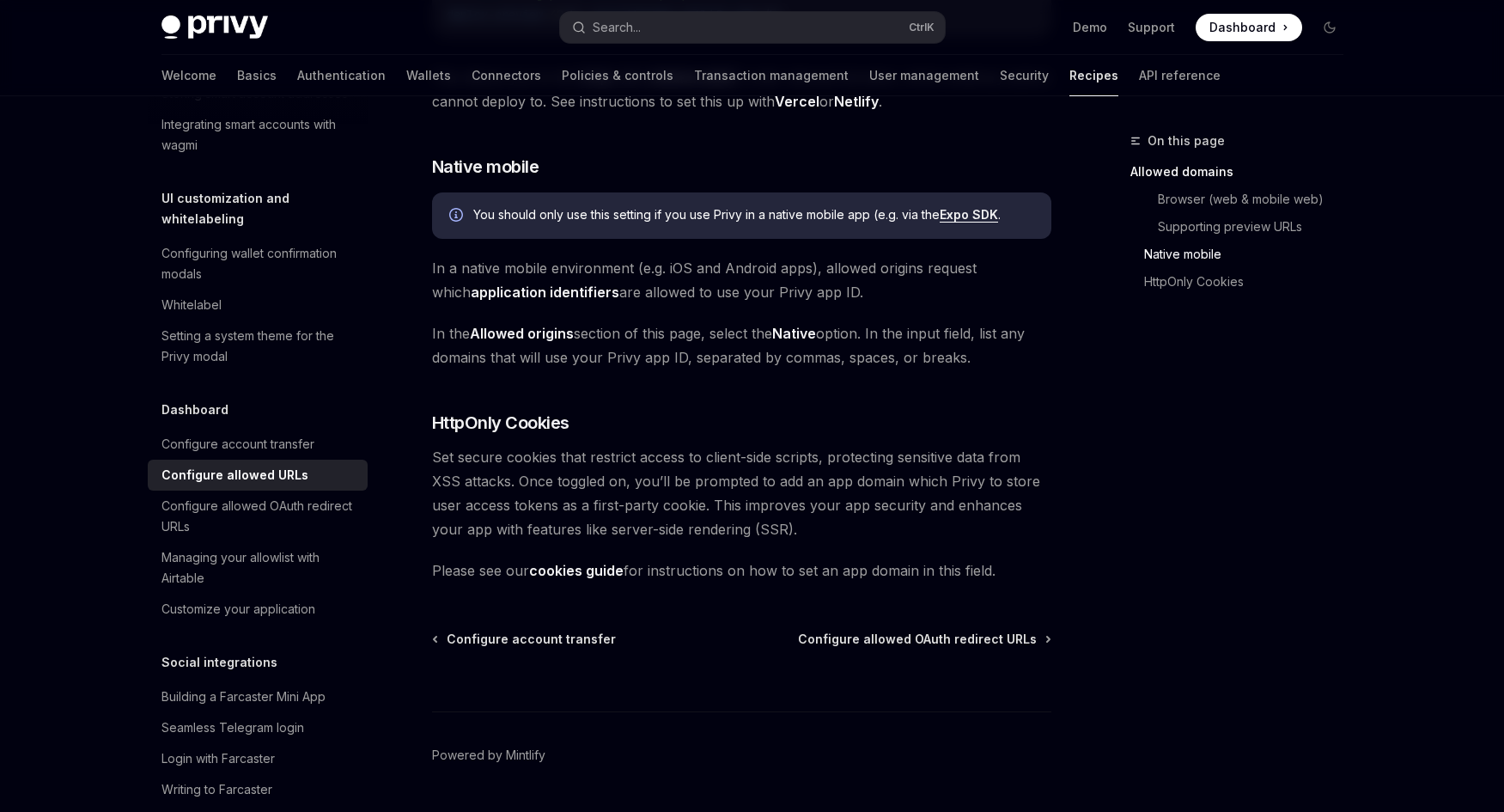
scroll to position [1717, 0]
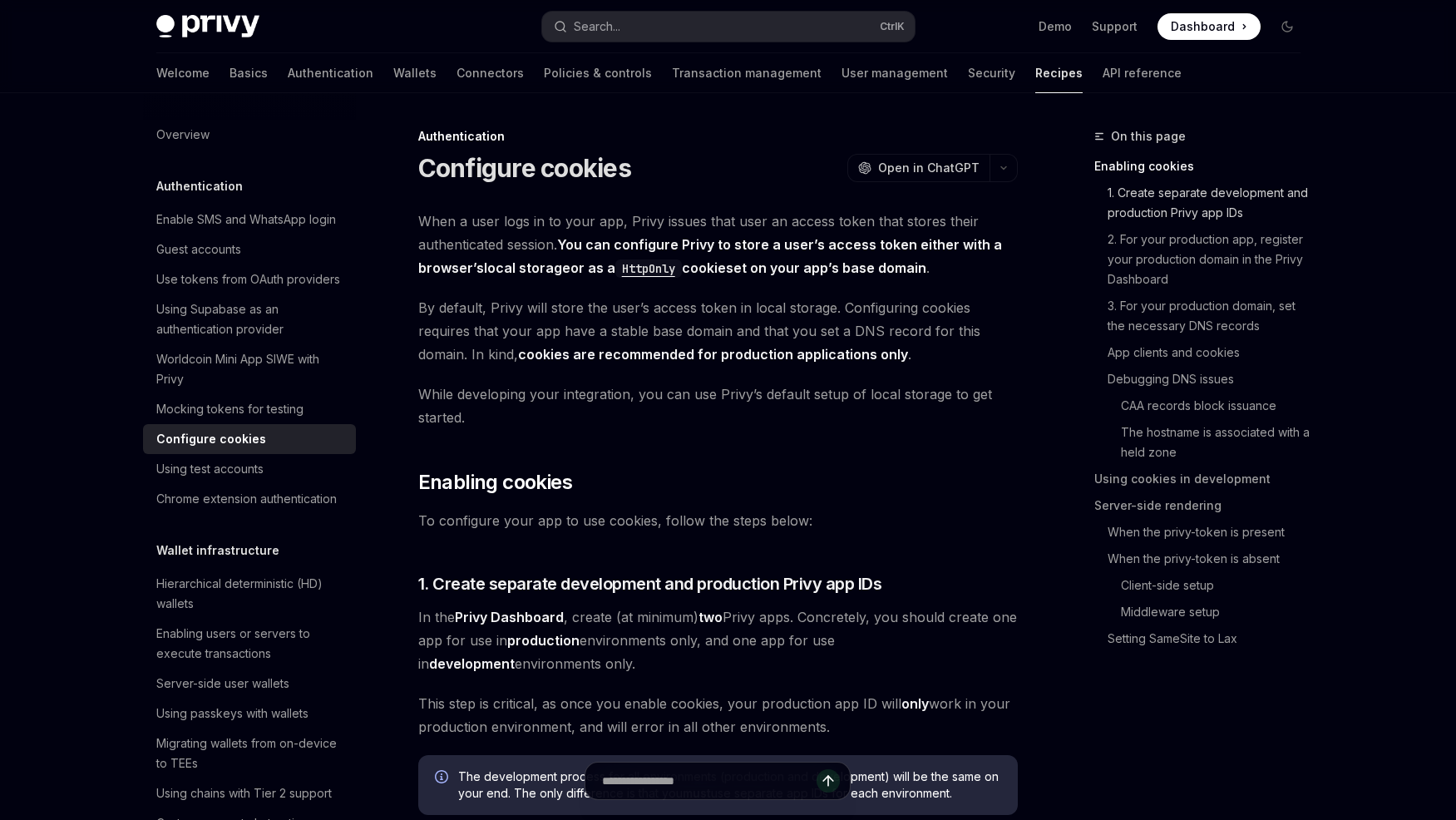
click at [1216, 213] on link "1. Create separate development and production Privy app IDs" at bounding box center [1210, 203] width 206 height 46
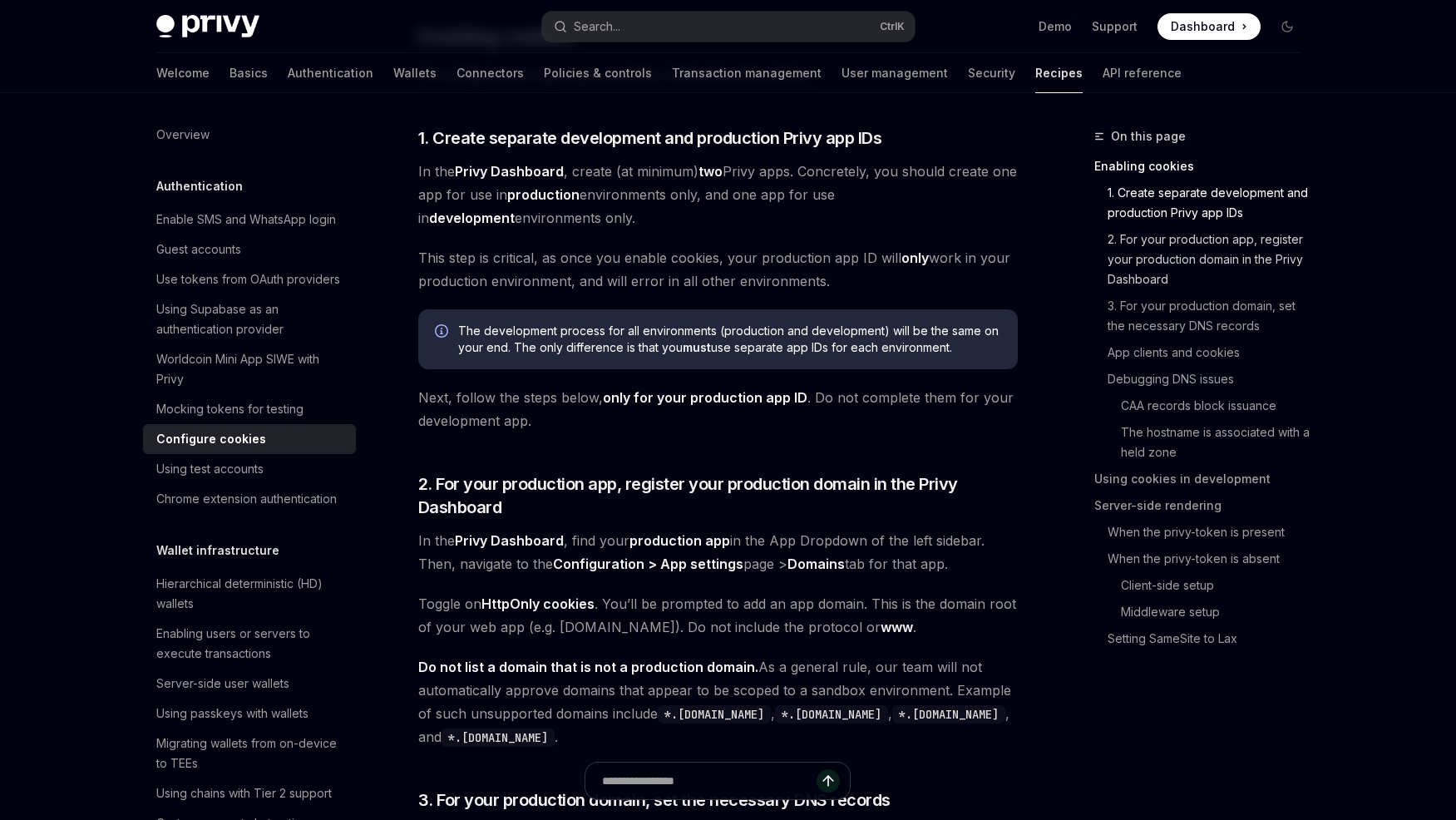
click at [1199, 255] on link "2. For your production app, register your production domain in the Privy Dashbo…" at bounding box center [1210, 260] width 206 height 67
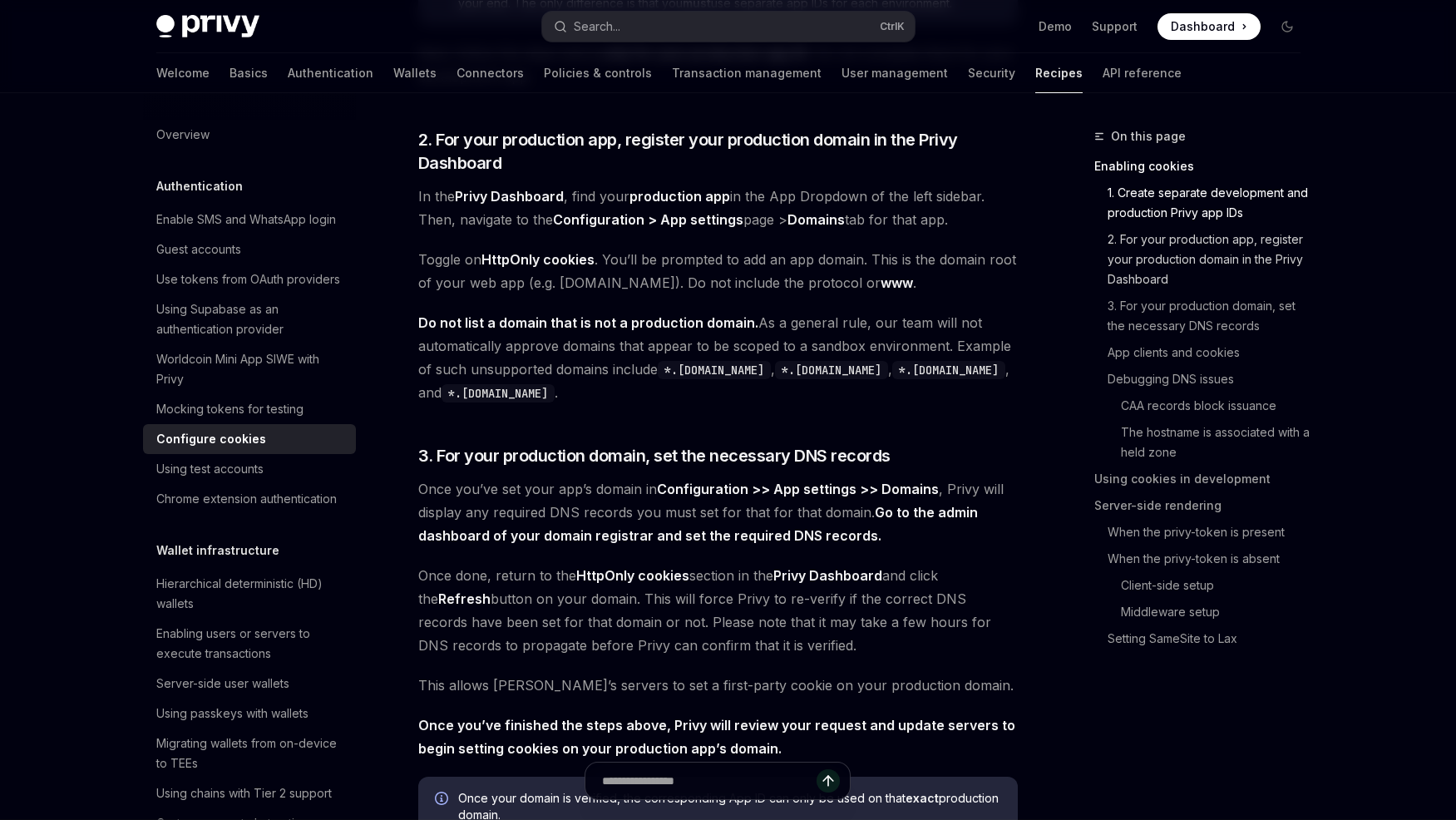
scroll to position [792, 0]
drag, startPoint x: 551, startPoint y: 289, endPoint x: 552, endPoint y: 274, distance: 15.0
click at [543, 267] on span "Toggle on HttpOnly cookies . You’ll be prompted to add an app domain. This is t…" at bounding box center [718, 269] width 599 height 46
click at [754, 320] on span "Do not list a domain that is not a production domain. As a general rule, our te…" at bounding box center [718, 355] width 599 height 93
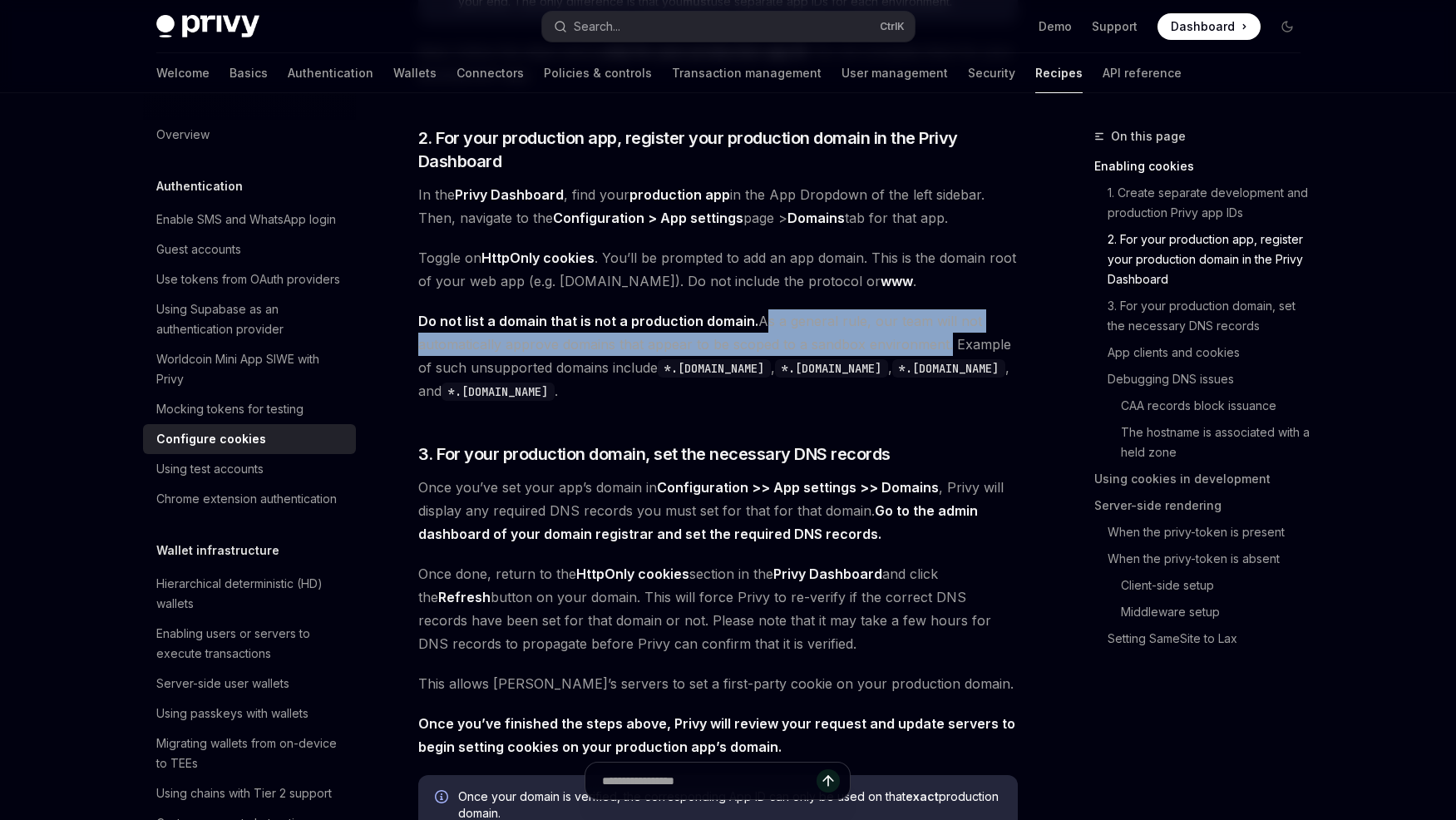
drag, startPoint x: 754, startPoint y: 320, endPoint x: 919, endPoint y: 342, distance: 166.5
click at [919, 342] on span "Do not list a domain that is not a production domain. As a general rule, our te…" at bounding box center [718, 355] width 599 height 93
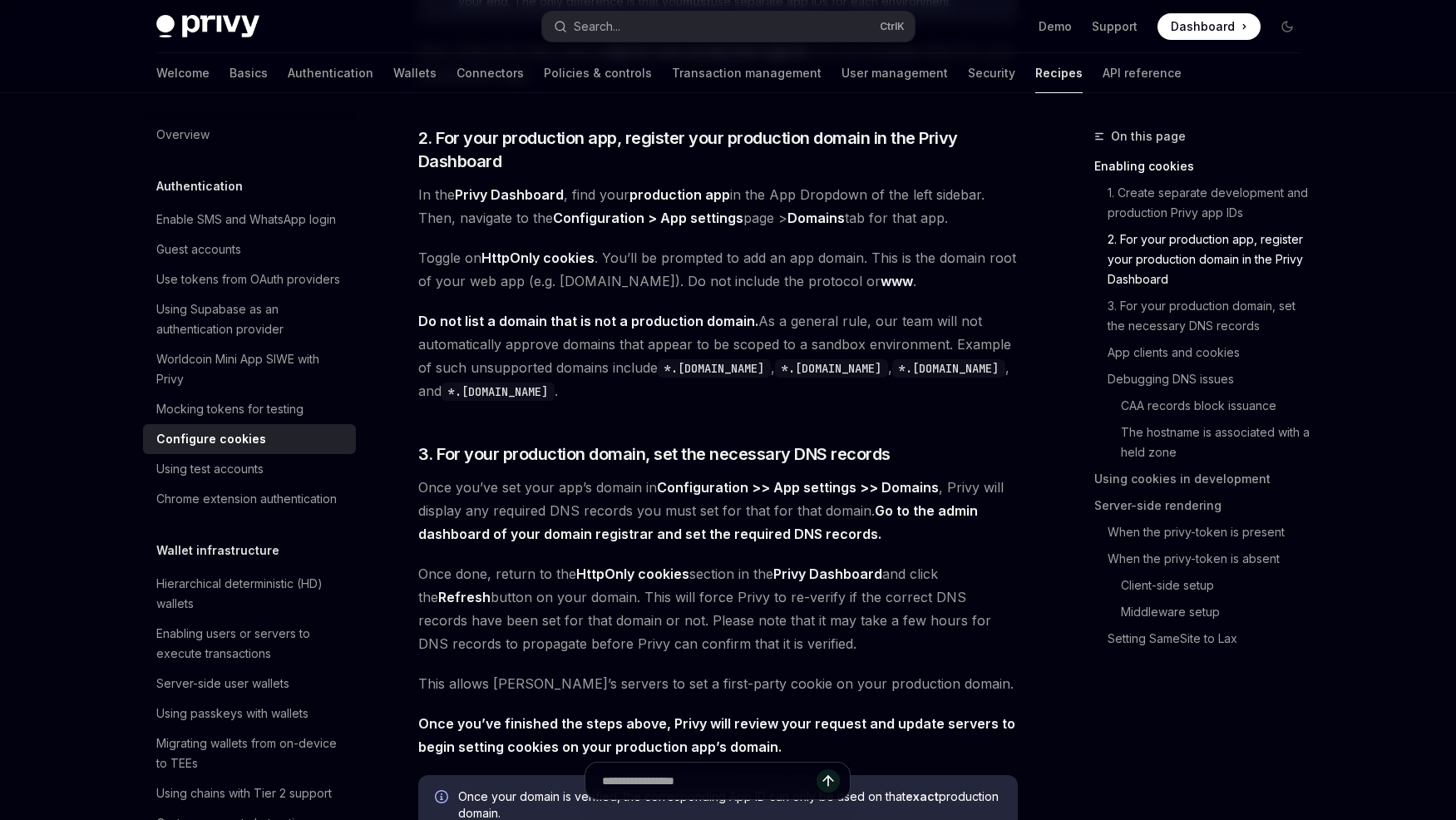
click at [966, 347] on span "Do not list a domain that is not a production domain. As a general rule, our te…" at bounding box center [718, 355] width 599 height 93
drag, startPoint x: 966, startPoint y: 347, endPoint x: 638, endPoint y: 365, distance: 328.5
click at [638, 365] on span "Do not list a domain that is not a production domain. As a general rule, our te…" at bounding box center [718, 355] width 599 height 93
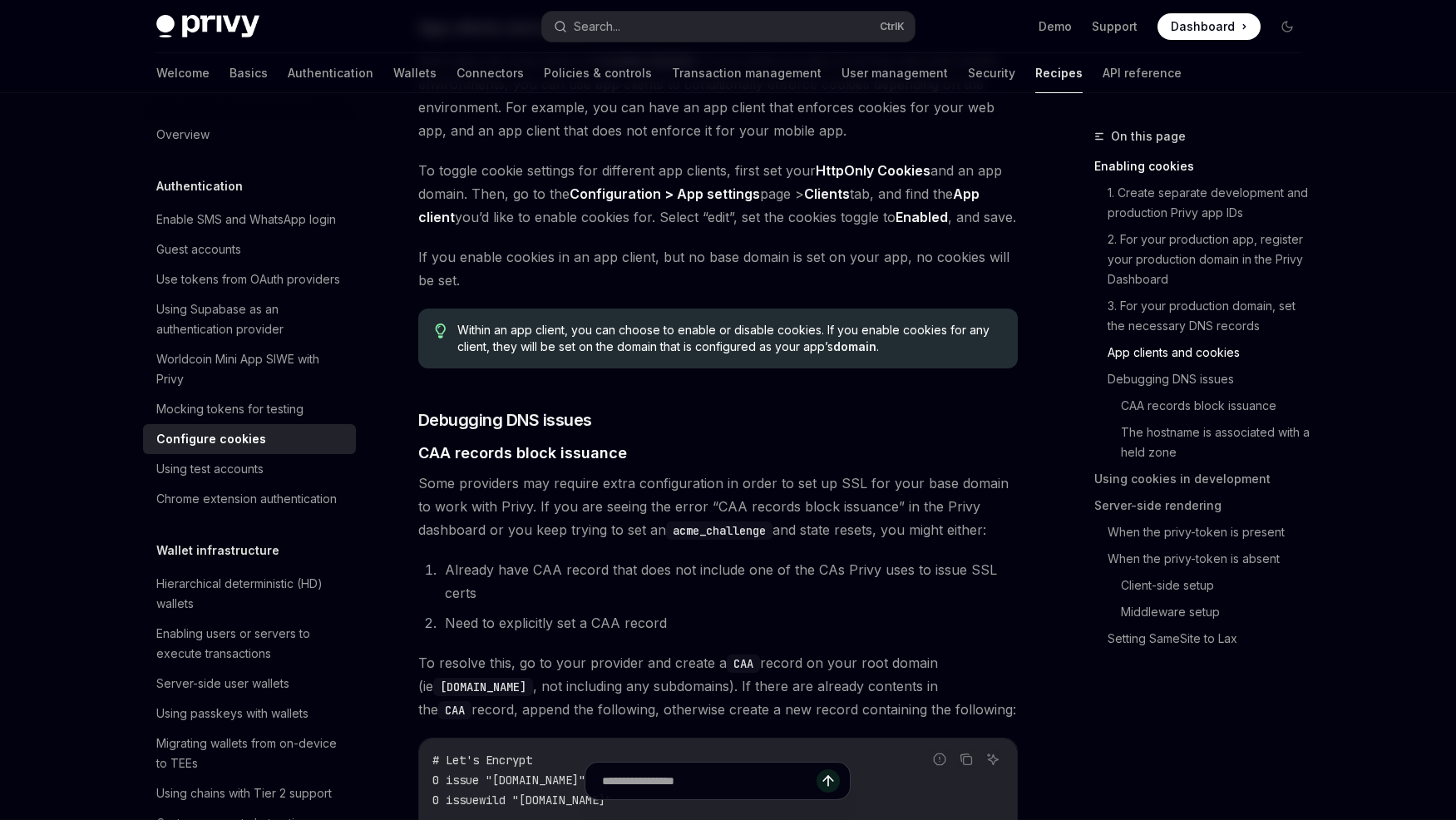
scroll to position [1726, 0]
